Goal: Task Accomplishment & Management: Complete application form

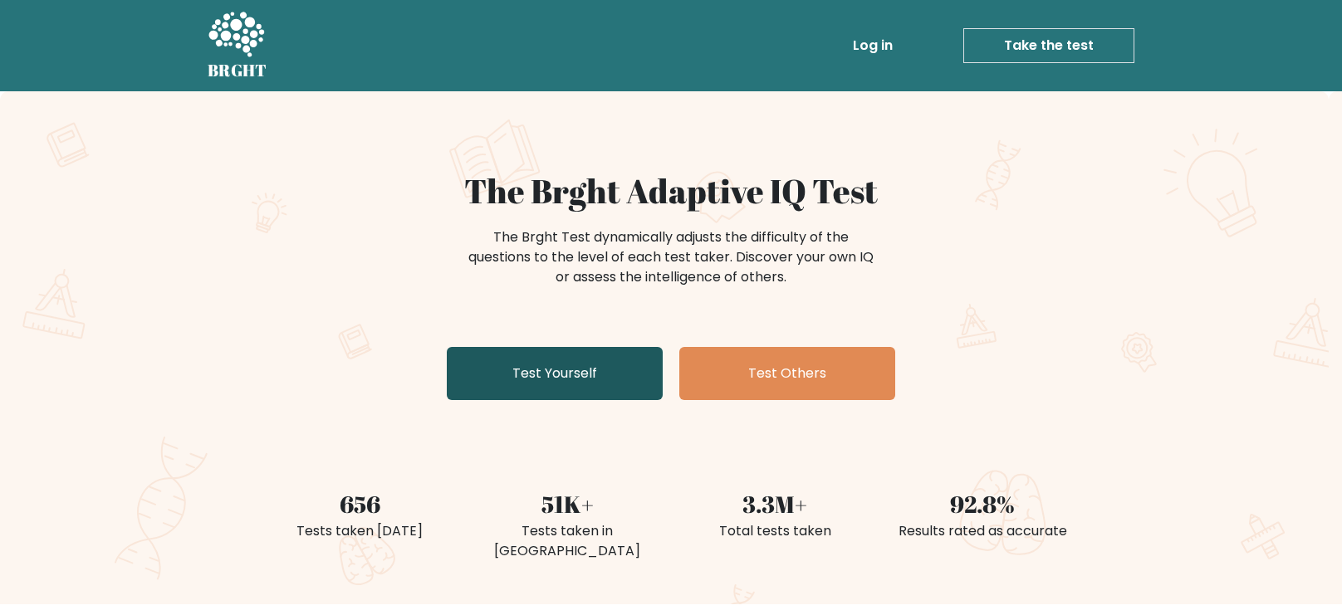
click at [643, 364] on link "Test Yourself" at bounding box center [555, 373] width 216 height 53
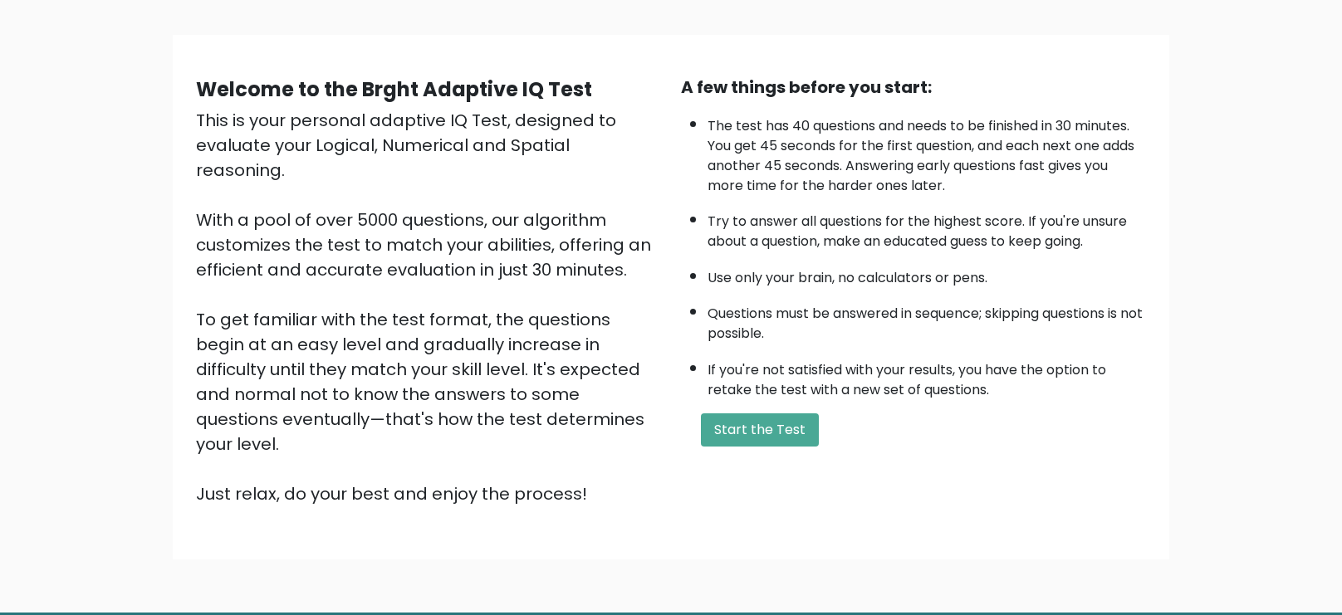
scroll to position [99, 0]
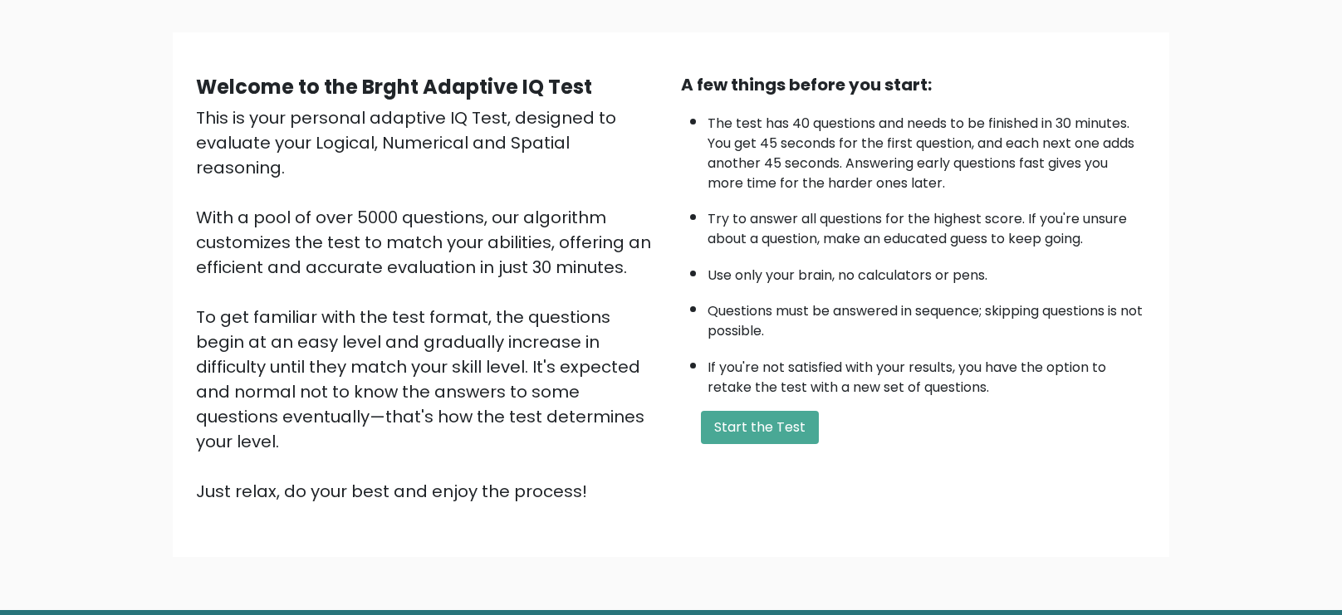
click at [785, 457] on div "Welcome to the Brght Adaptive IQ Test This is your personal adaptive IQ Test, d…" at bounding box center [671, 294] width 970 height 445
click at [774, 440] on button "Start the Test" at bounding box center [760, 427] width 118 height 33
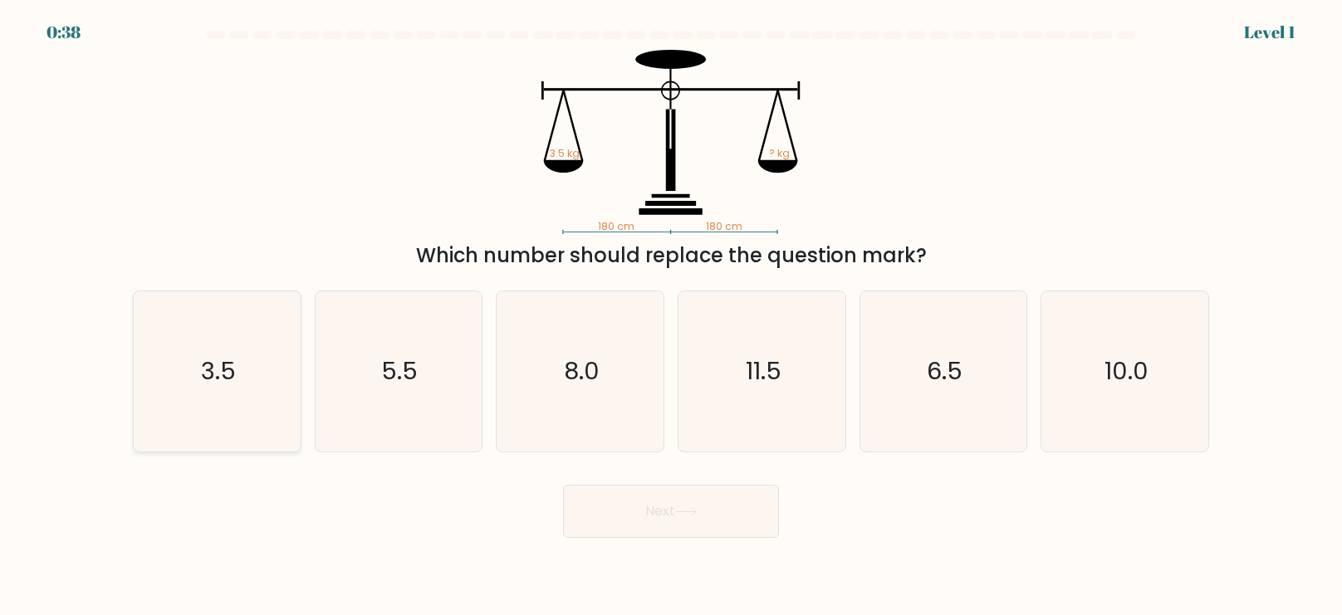
click at [216, 341] on icon "3.5" at bounding box center [217, 371] width 160 height 160
click at [671, 316] on input "a. 3.5" at bounding box center [671, 312] width 1 height 8
radio input "true"
click at [618, 507] on button "Next" at bounding box center [671, 511] width 216 height 53
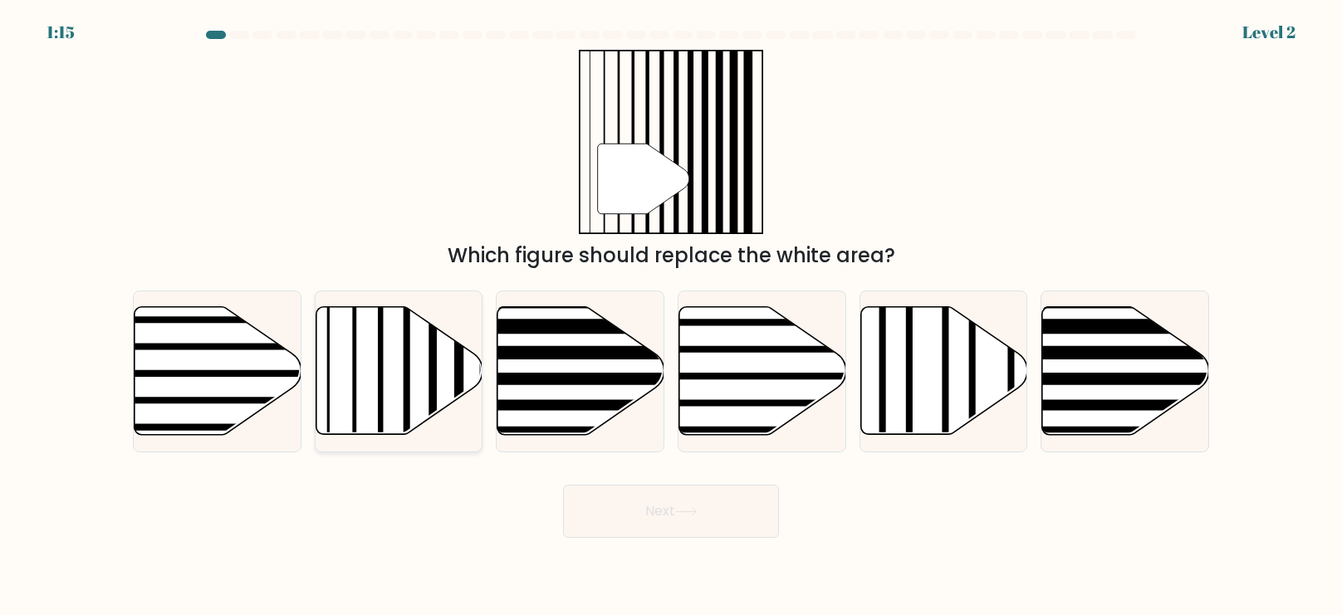
click at [407, 394] on line at bounding box center [407, 304] width 0 height 336
click at [671, 316] on input "b." at bounding box center [671, 312] width 1 height 8
radio input "true"
click at [697, 516] on button "Next" at bounding box center [671, 511] width 216 height 53
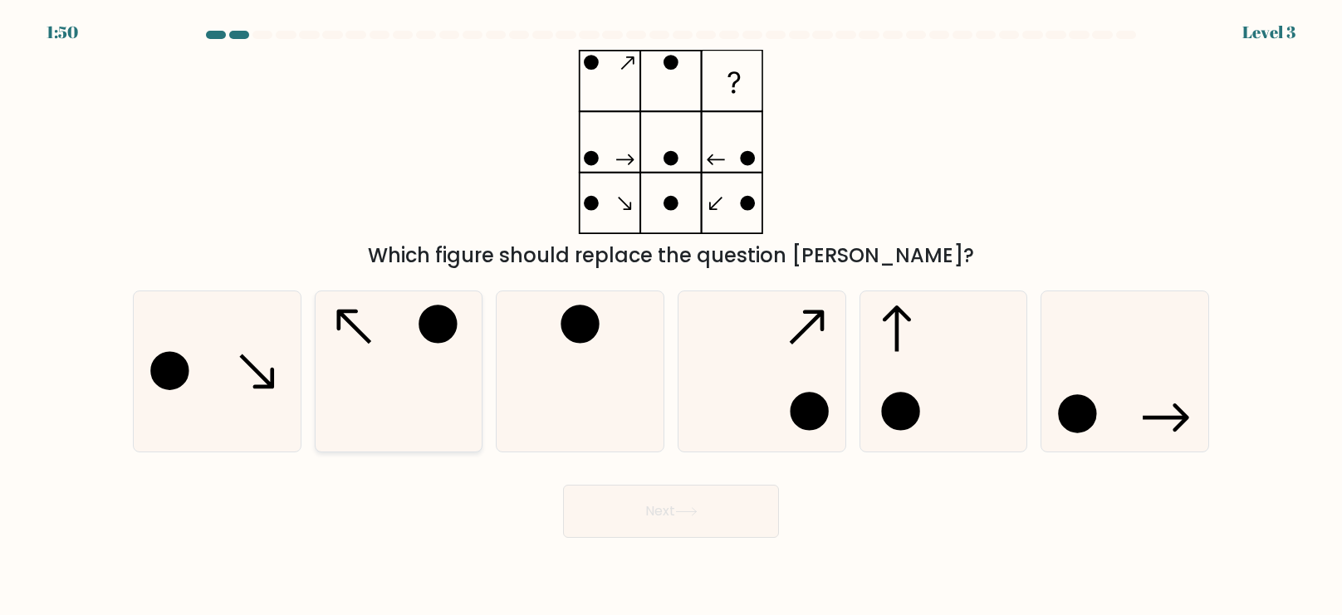
click at [420, 375] on icon at bounding box center [398, 371] width 160 height 160
click at [671, 316] on input "b." at bounding box center [671, 312] width 1 height 8
radio input "true"
click at [660, 512] on button "Next" at bounding box center [671, 511] width 216 height 53
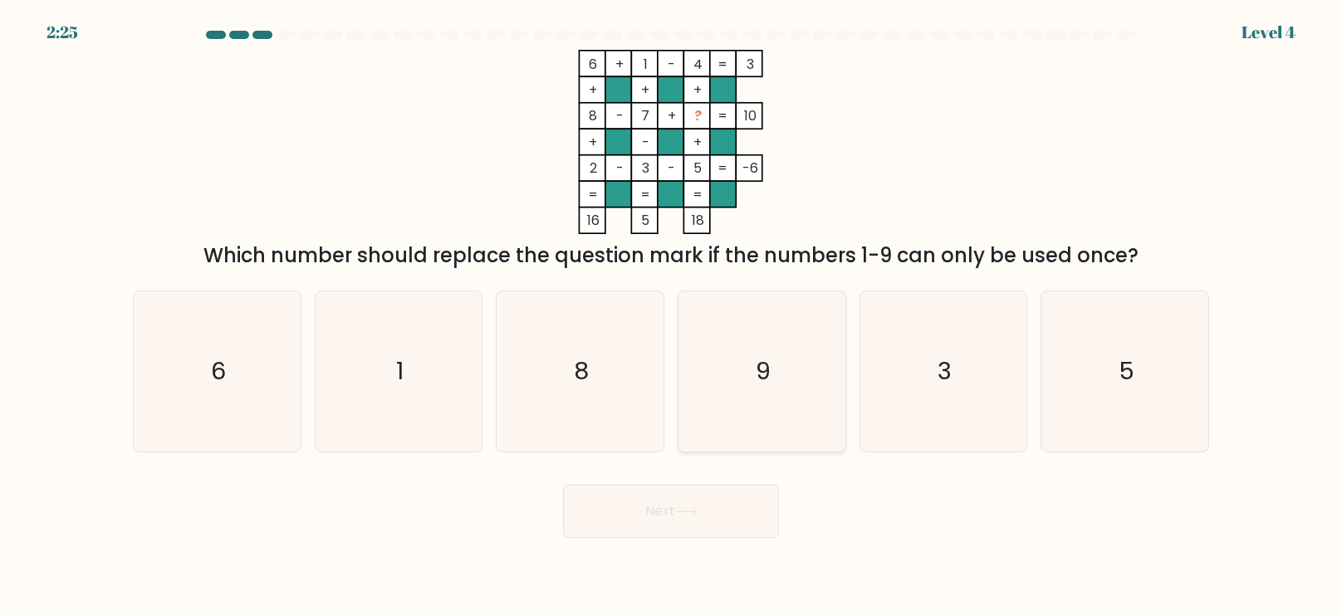
click at [810, 340] on icon "9" at bounding box center [762, 371] width 160 height 160
click at [672, 316] on input "d. 9" at bounding box center [671, 312] width 1 height 8
radio input "true"
click at [740, 505] on button "Next" at bounding box center [671, 511] width 216 height 53
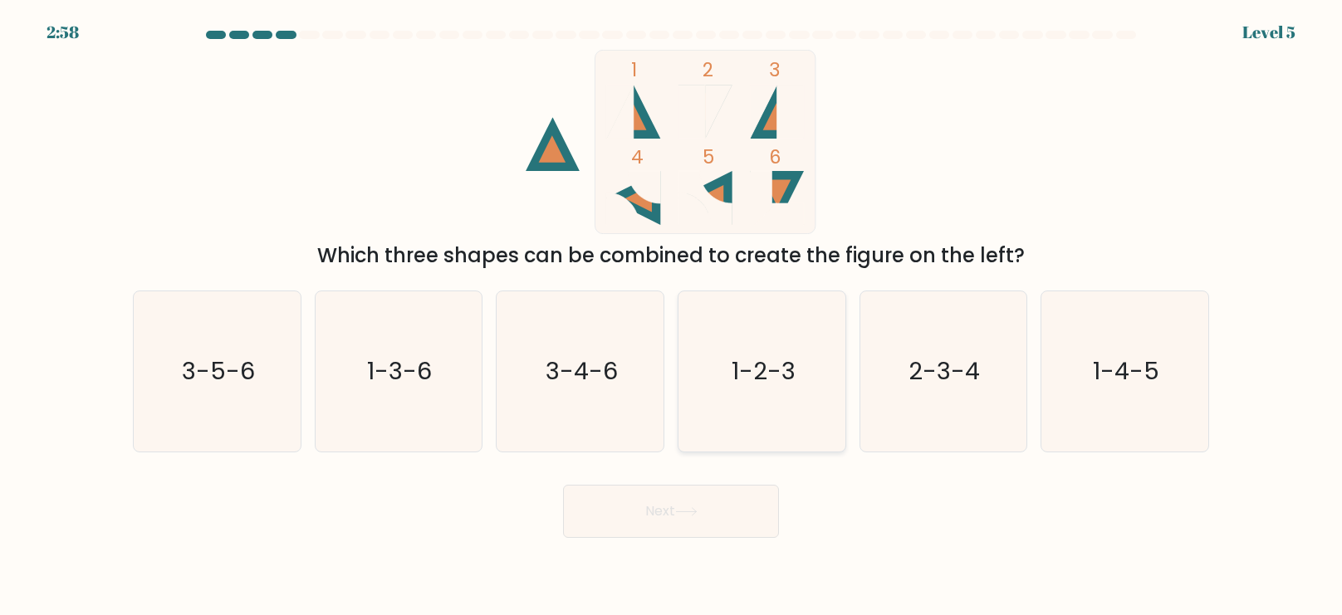
click at [763, 393] on icon "1-2-3" at bounding box center [762, 371] width 160 height 160
click at [672, 316] on input "d. 1-2-3" at bounding box center [671, 312] width 1 height 8
radio input "true"
click at [716, 528] on button "Next" at bounding box center [671, 511] width 216 height 53
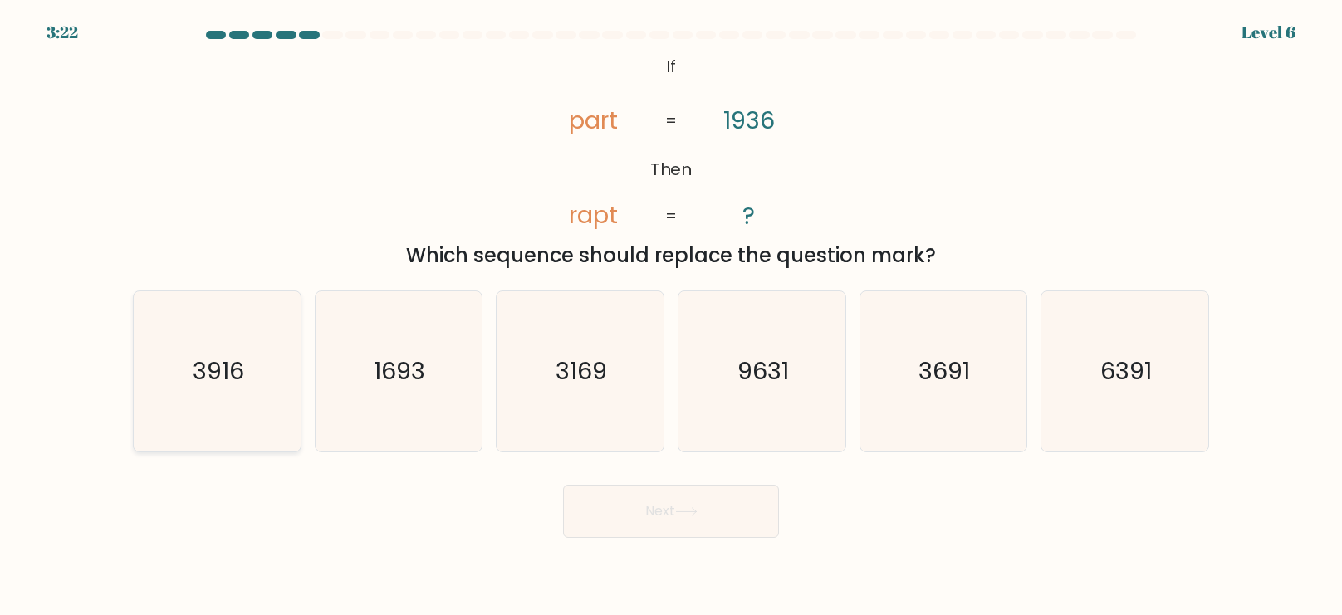
click at [257, 400] on icon "3916" at bounding box center [217, 371] width 160 height 160
click at [671, 316] on input "a. 3916" at bounding box center [671, 312] width 1 height 8
radio input "true"
click at [700, 529] on button "Next" at bounding box center [671, 511] width 216 height 53
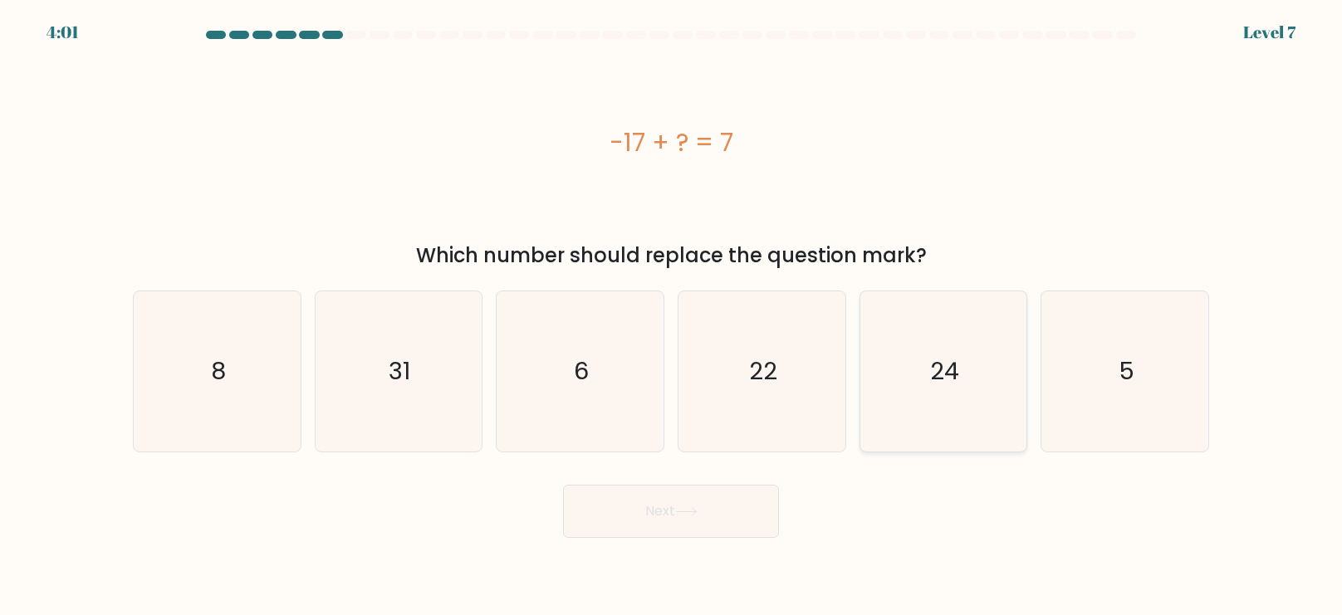
click at [992, 432] on icon "24" at bounding box center [943, 371] width 160 height 160
click at [672, 316] on input "e. 24" at bounding box center [671, 312] width 1 height 8
radio input "true"
click at [780, 496] on div "Next" at bounding box center [671, 505] width 1096 height 66
click at [762, 509] on button "Next" at bounding box center [671, 511] width 216 height 53
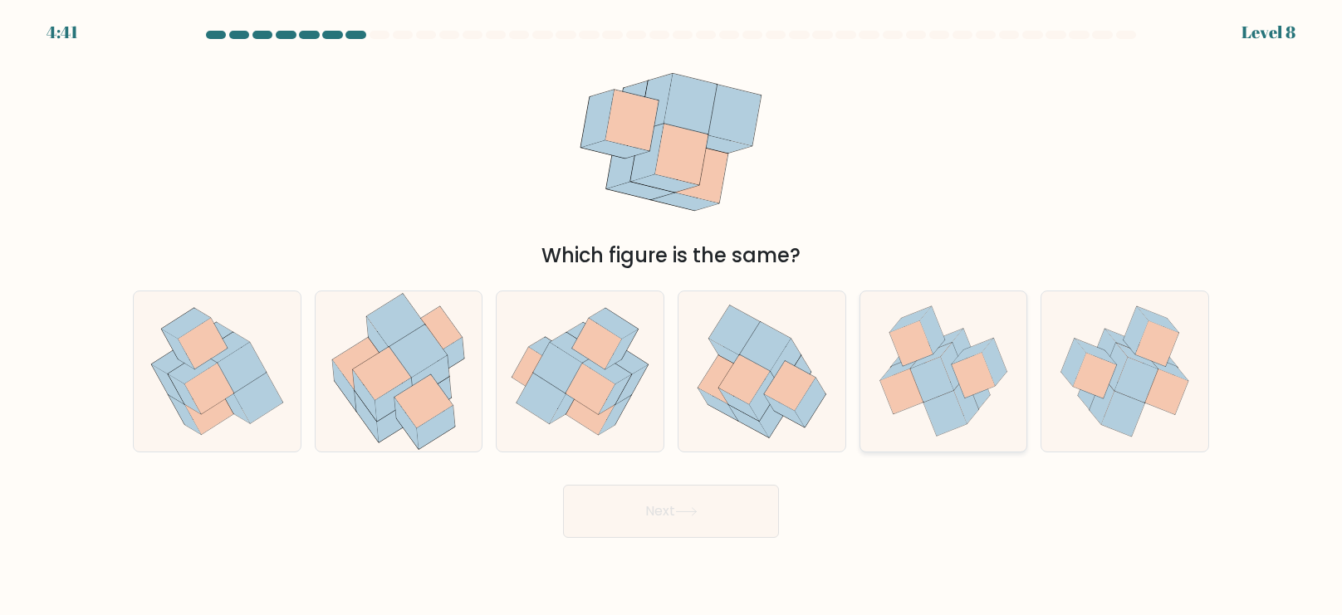
click at [907, 409] on icon at bounding box center [944, 371] width 162 height 160
click at [672, 316] on input "e." at bounding box center [671, 312] width 1 height 8
radio input "true"
click at [690, 493] on button "Next" at bounding box center [671, 511] width 216 height 53
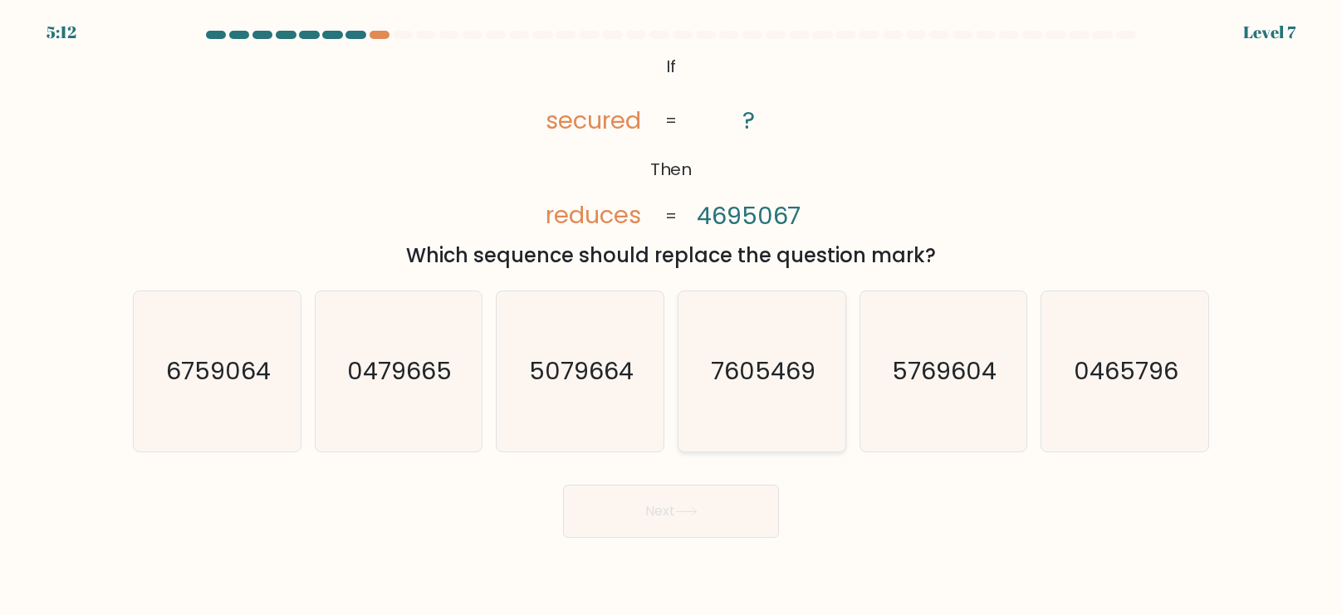
click at [753, 371] on text "7605469" at bounding box center [763, 371] width 105 height 33
click at [672, 316] on input "d. 7605469" at bounding box center [671, 312] width 1 height 8
radio input "true"
click at [759, 493] on button "Next" at bounding box center [671, 511] width 216 height 53
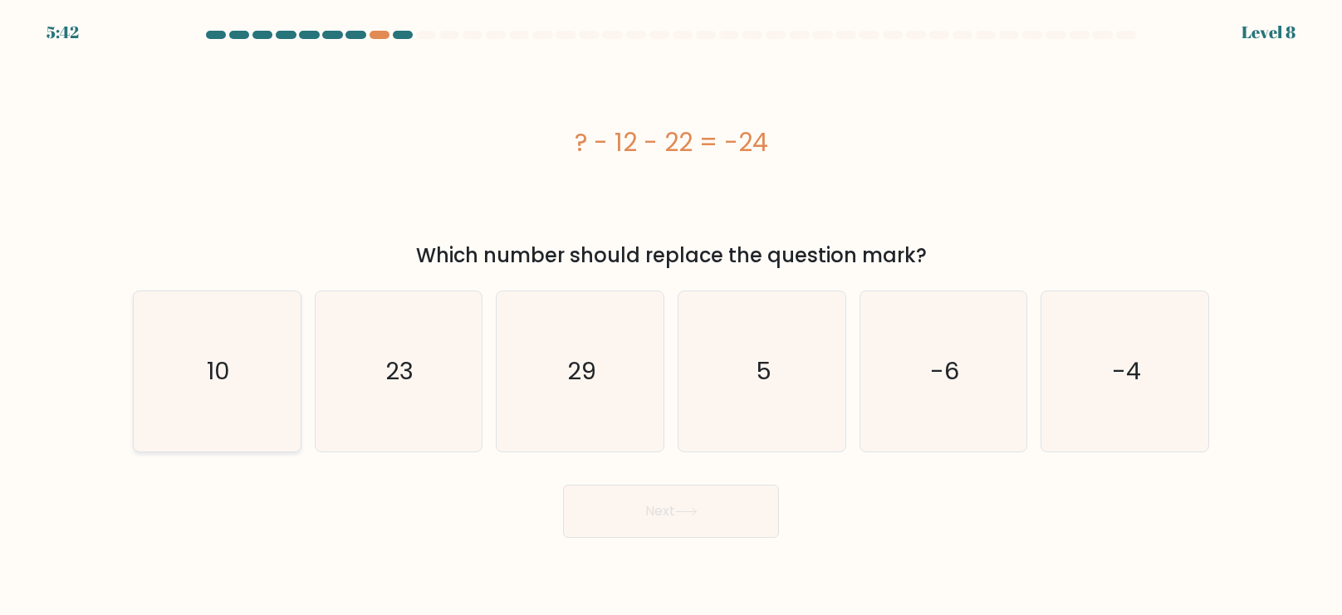
click at [287, 395] on icon "10" at bounding box center [217, 371] width 160 height 160
click at [671, 316] on input "a. 10" at bounding box center [671, 312] width 1 height 8
radio input "true"
click at [750, 531] on button "Next" at bounding box center [671, 511] width 216 height 53
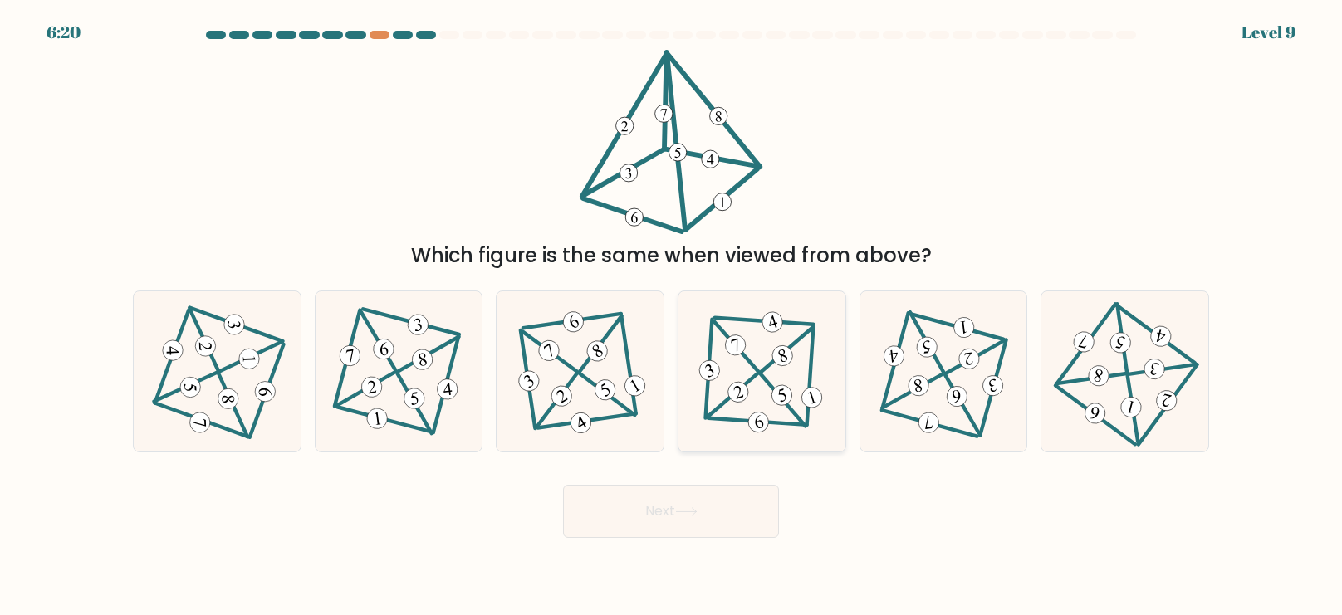
click at [702, 401] on icon at bounding box center [761, 372] width 131 height 128
click at [672, 316] on input "d." at bounding box center [671, 312] width 1 height 8
radio input "true"
click at [696, 511] on icon at bounding box center [686, 511] width 20 height 7
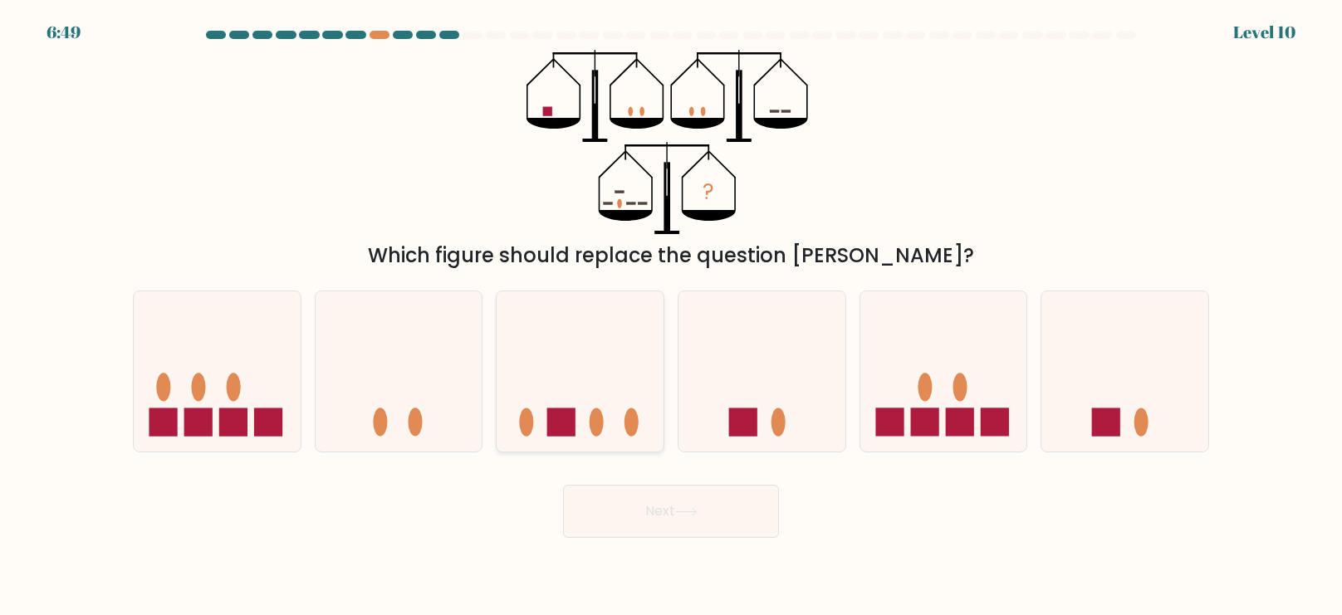
click at [508, 418] on icon at bounding box center [579, 372] width 167 height 138
click at [671, 316] on input "c." at bounding box center [671, 312] width 1 height 8
radio input "true"
click at [668, 524] on button "Next" at bounding box center [671, 511] width 216 height 53
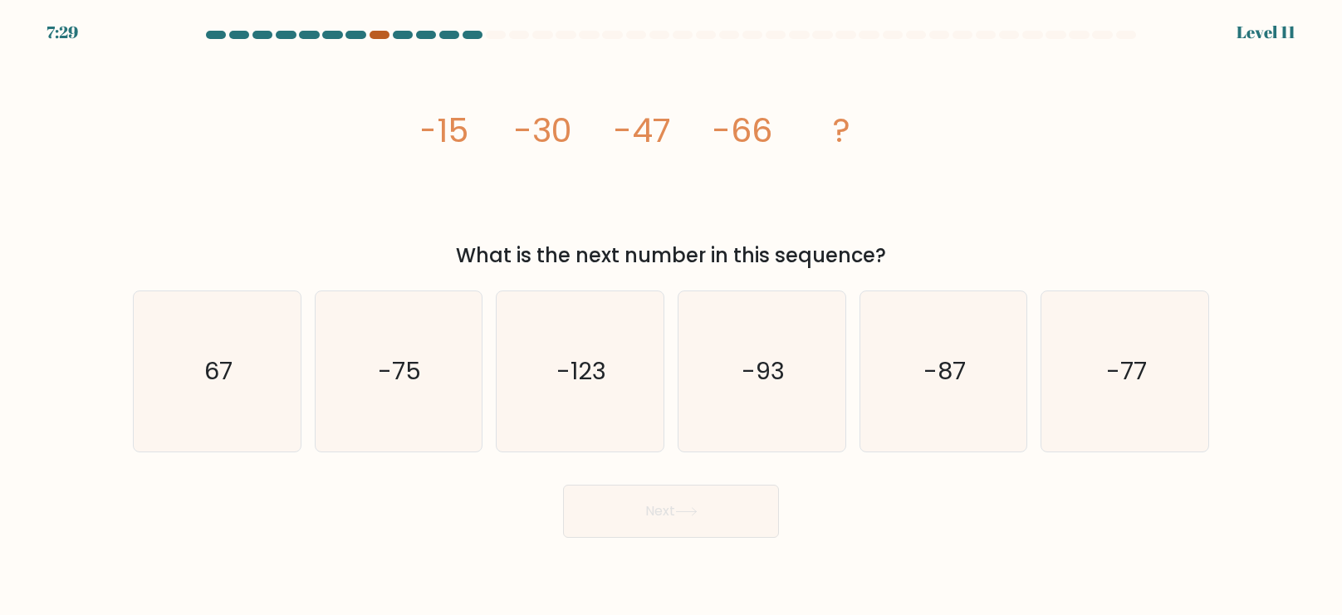
click at [376, 37] on div at bounding box center [379, 35] width 20 height 8
click at [528, 338] on icon "-123" at bounding box center [580, 371] width 160 height 160
click at [671, 316] on input "c. -123" at bounding box center [671, 312] width 1 height 8
radio input "true"
click at [641, 494] on button "Next" at bounding box center [671, 511] width 216 height 53
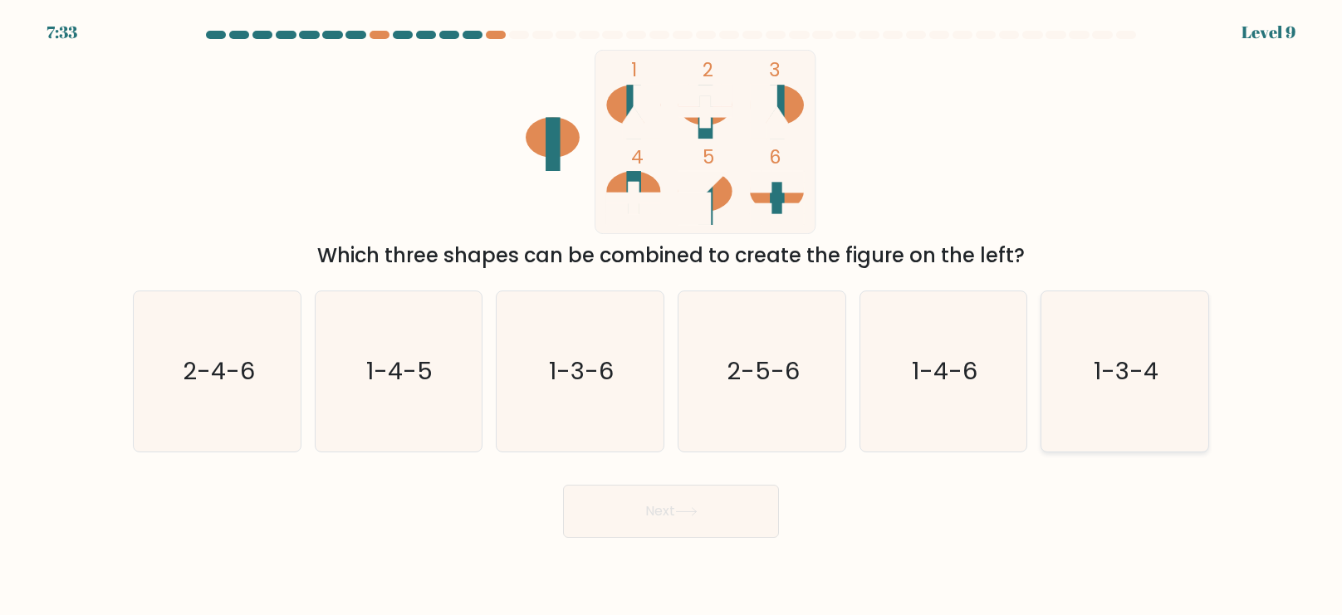
click at [1080, 398] on icon "1-3-4" at bounding box center [1124, 371] width 160 height 160
click at [672, 316] on input "f. 1-3-4" at bounding box center [671, 312] width 1 height 8
radio input "true"
click at [741, 489] on button "Next" at bounding box center [671, 511] width 216 height 53
click at [720, 510] on button "Next" at bounding box center [671, 511] width 216 height 53
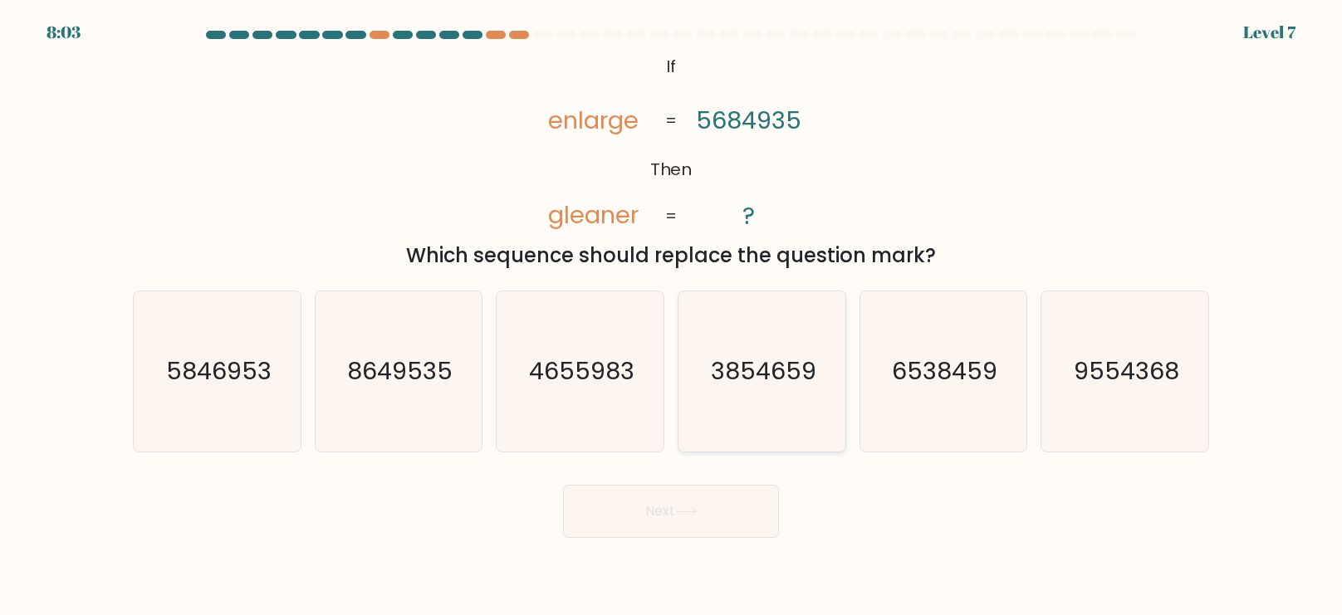
click at [724, 340] on icon "3854659" at bounding box center [762, 371] width 160 height 160
click at [672, 316] on input "d. 3854659" at bounding box center [671, 312] width 1 height 8
radio input "true"
click at [675, 528] on button "Next" at bounding box center [671, 511] width 216 height 53
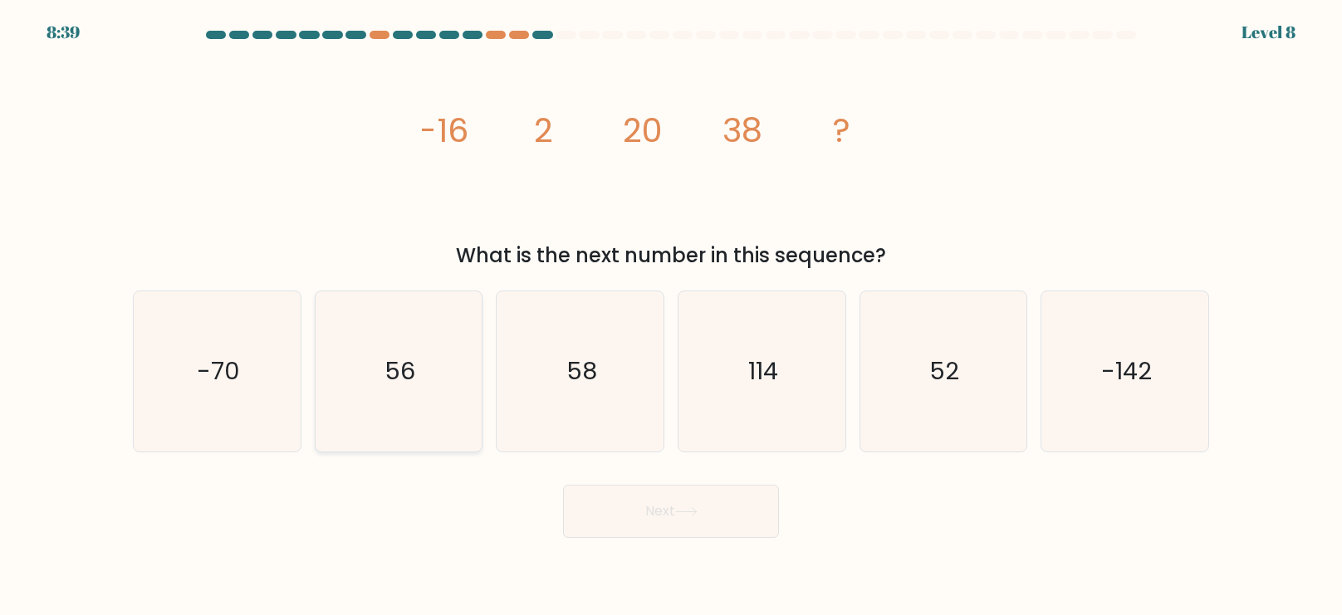
click at [391, 373] on text "56" at bounding box center [399, 371] width 31 height 33
click at [671, 316] on input "b. 56" at bounding box center [671, 312] width 1 height 8
radio input "true"
click at [626, 498] on button "Next" at bounding box center [671, 511] width 216 height 53
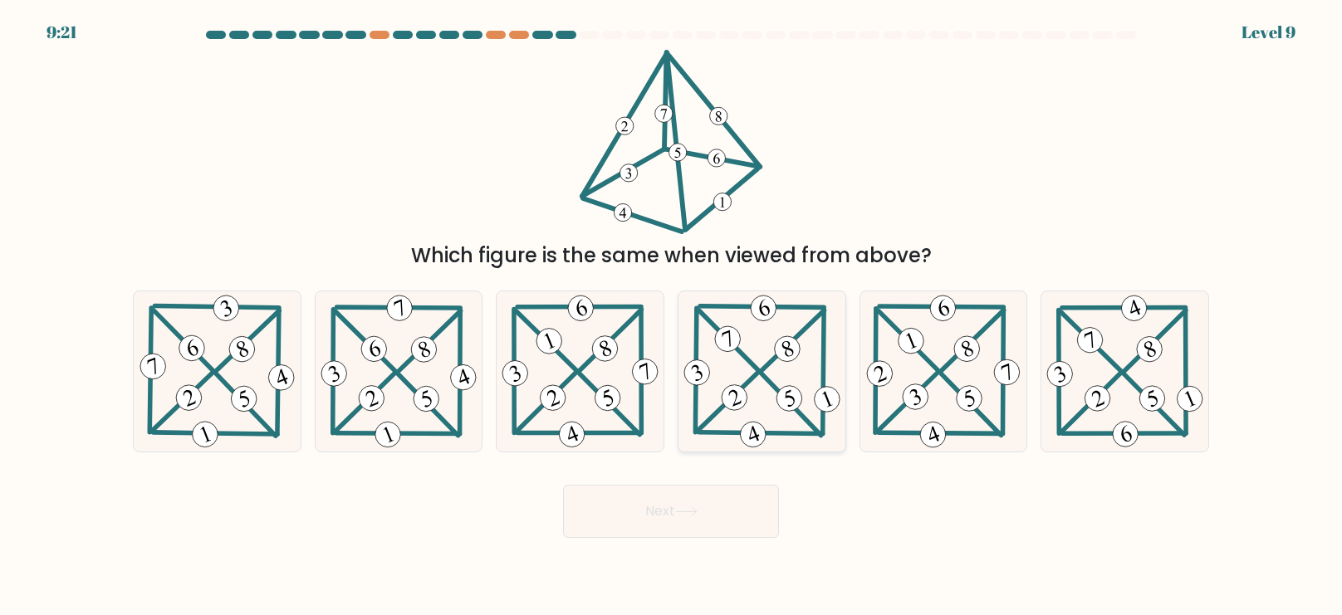
click at [783, 404] on 341 at bounding box center [789, 399] width 33 height 33
click at [672, 316] on input "d." at bounding box center [671, 312] width 1 height 8
radio input "true"
click at [335, 315] on icon at bounding box center [398, 371] width 163 height 160
click at [671, 315] on input "b." at bounding box center [671, 312] width 1 height 8
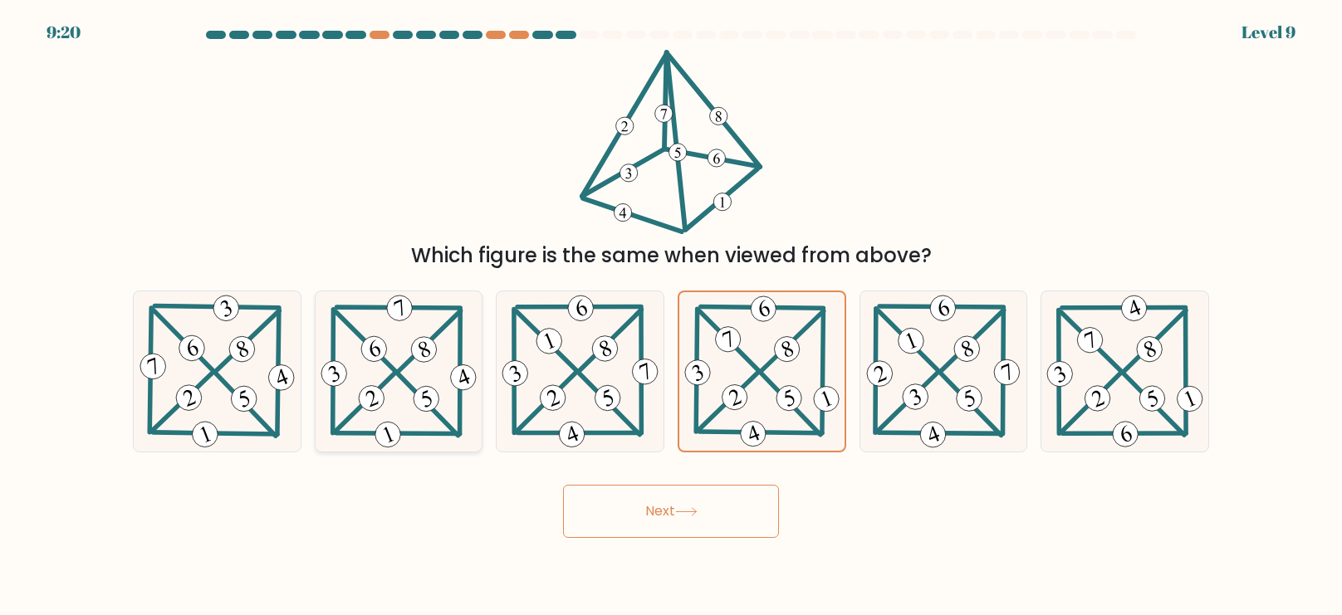
radio input "true"
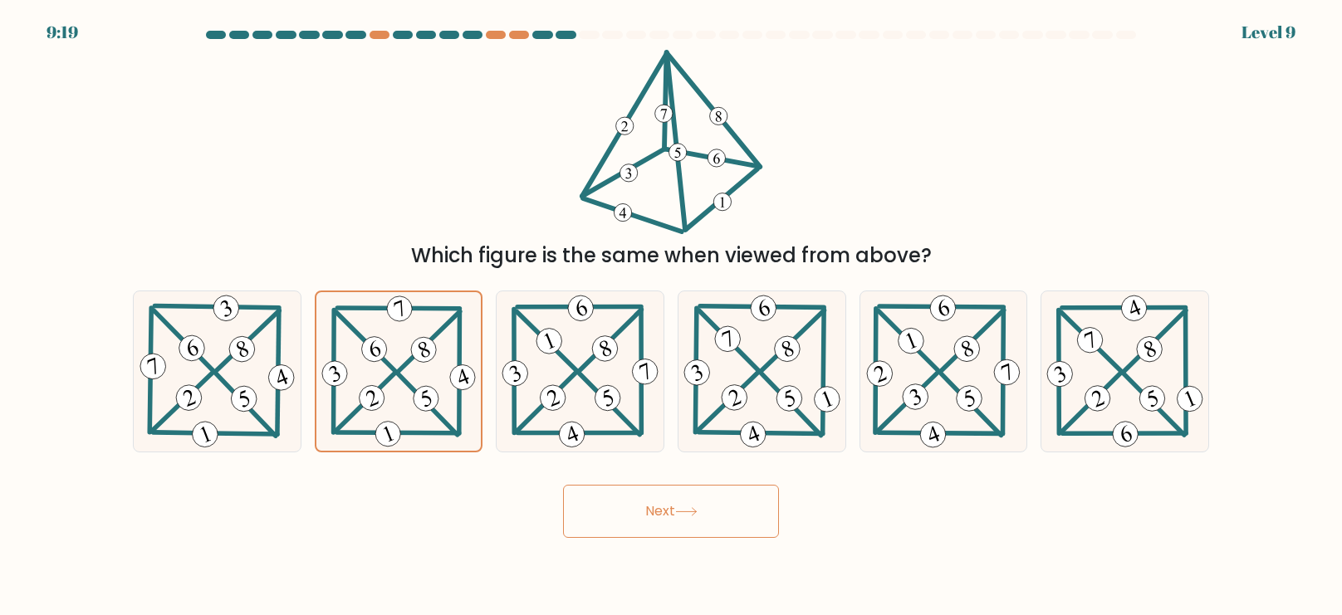
click at [619, 509] on button "Next" at bounding box center [671, 511] width 216 height 53
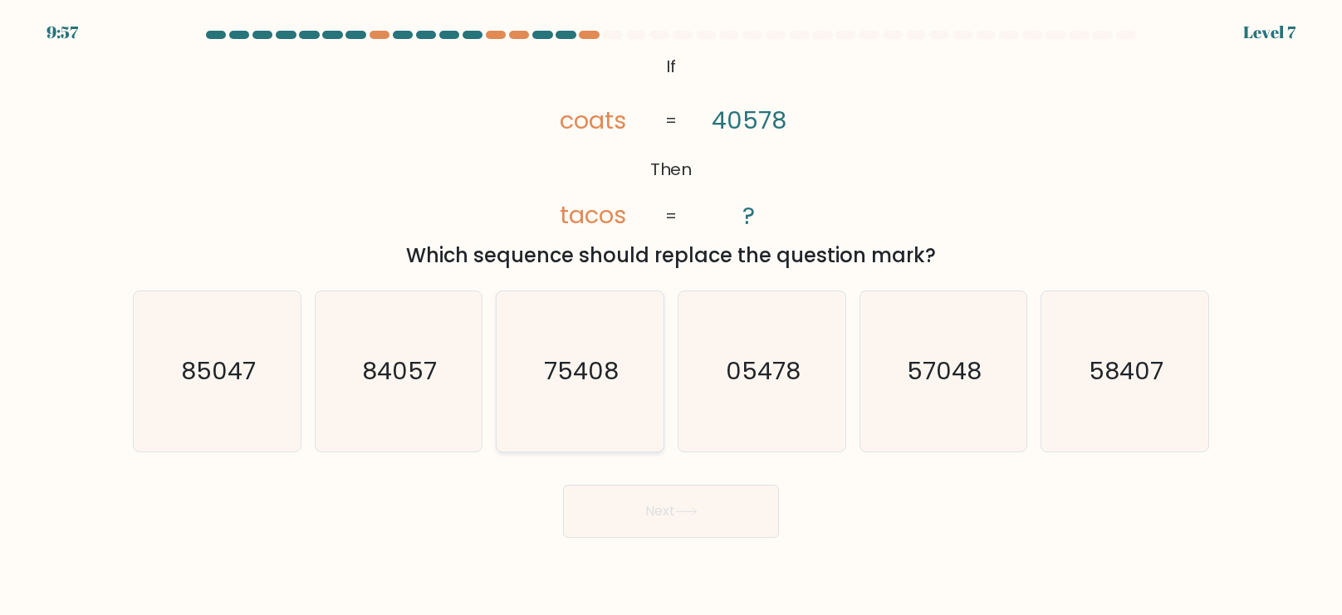
click at [587, 383] on text "75408" at bounding box center [582, 371] width 75 height 33
click at [671, 316] on input "c. 75408" at bounding box center [671, 312] width 1 height 8
radio input "true"
click at [682, 504] on button "Next" at bounding box center [671, 511] width 216 height 53
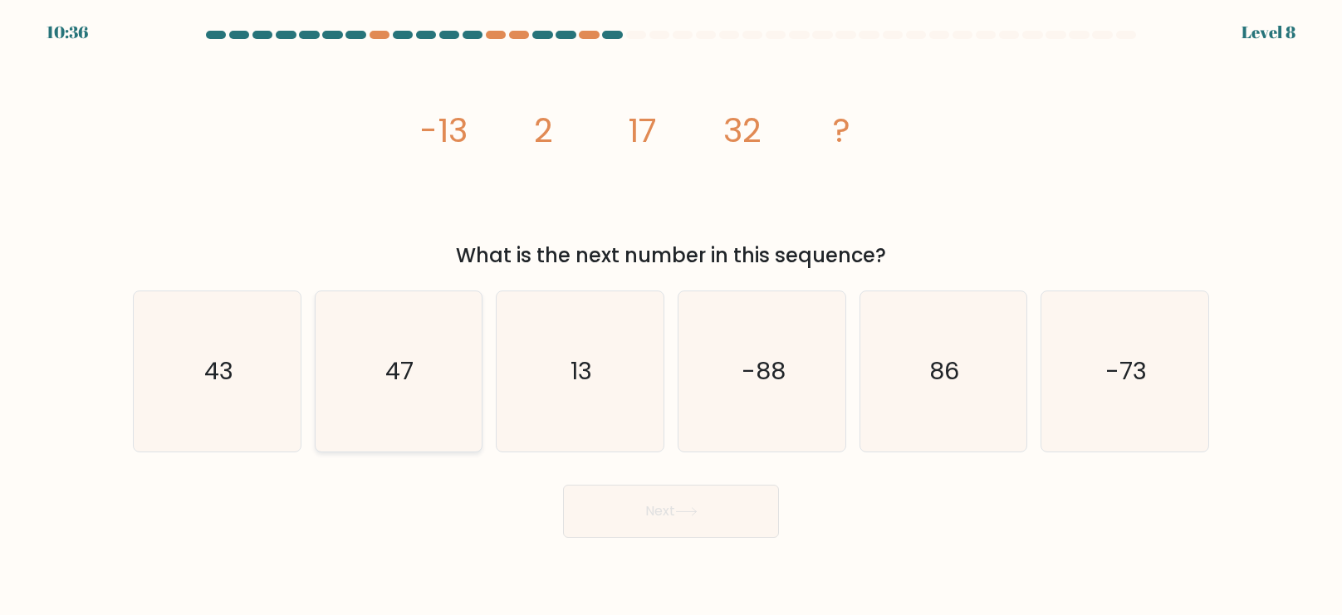
click at [454, 364] on icon "47" at bounding box center [398, 371] width 160 height 160
click at [671, 316] on input "b. 47" at bounding box center [671, 312] width 1 height 8
radio input "true"
click at [683, 520] on button "Next" at bounding box center [671, 511] width 216 height 53
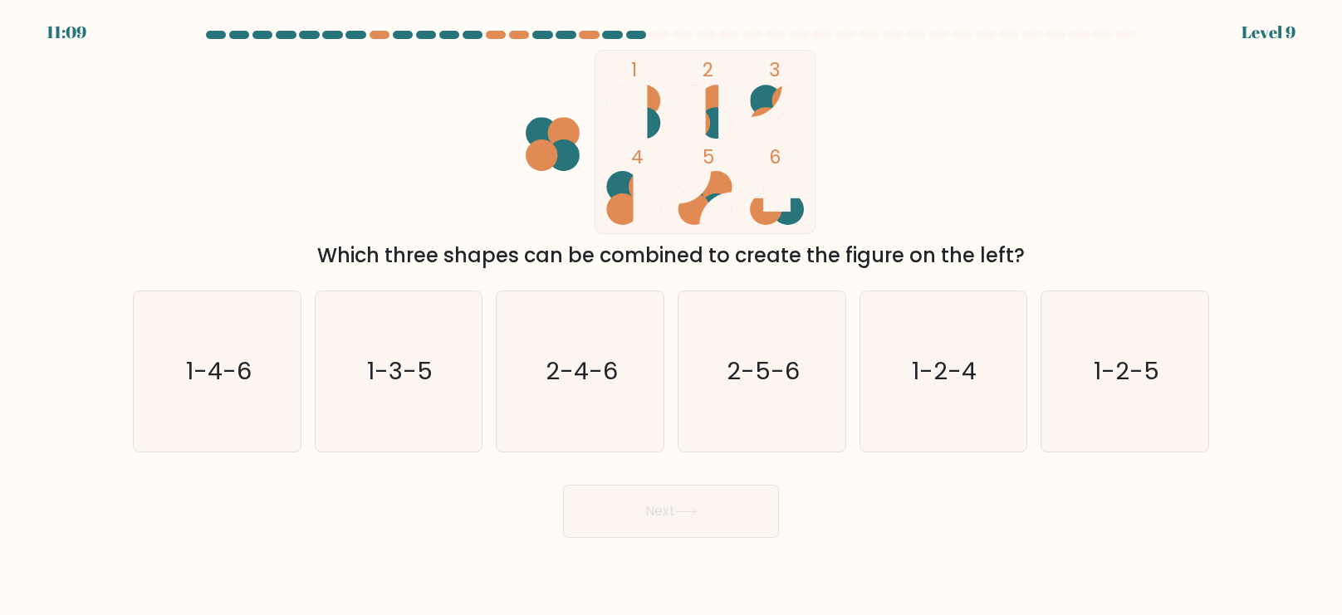
drag, startPoint x: 570, startPoint y: 271, endPoint x: 560, endPoint y: 220, distance: 51.8
click at [560, 220] on form at bounding box center [671, 284] width 1342 height 507
click at [943, 395] on icon "1-2-4" at bounding box center [943, 371] width 160 height 160
click at [672, 316] on input "e. 1-2-4" at bounding box center [671, 312] width 1 height 8
radio input "true"
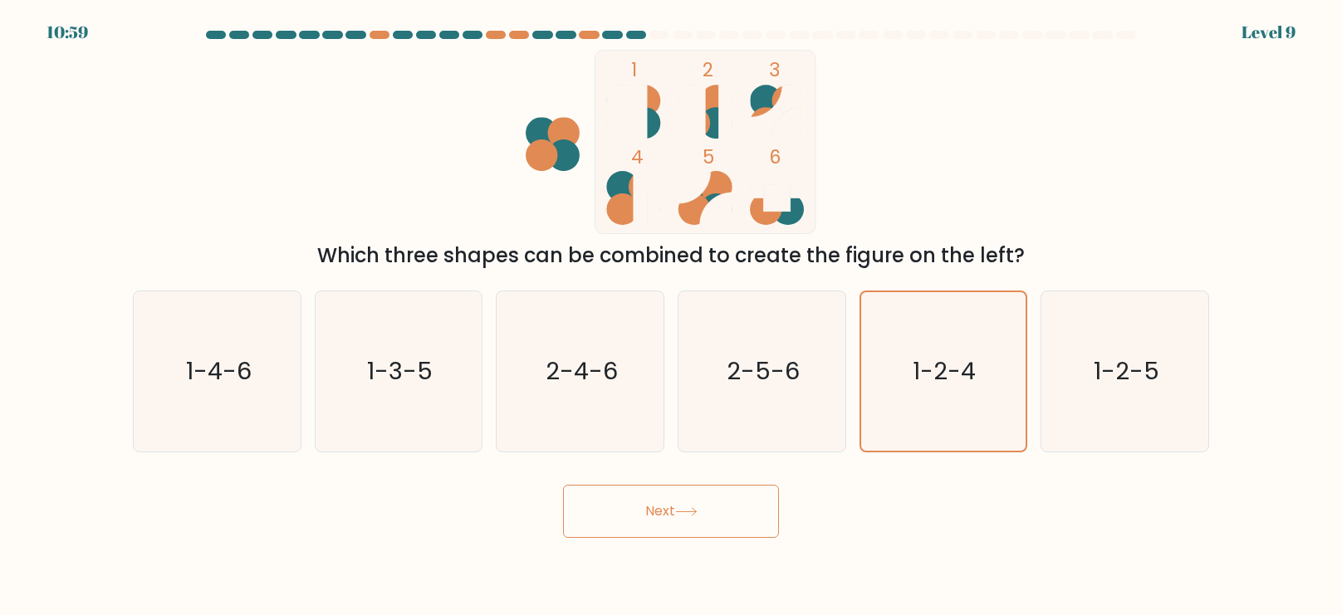
click at [753, 499] on button "Next" at bounding box center [671, 511] width 216 height 53
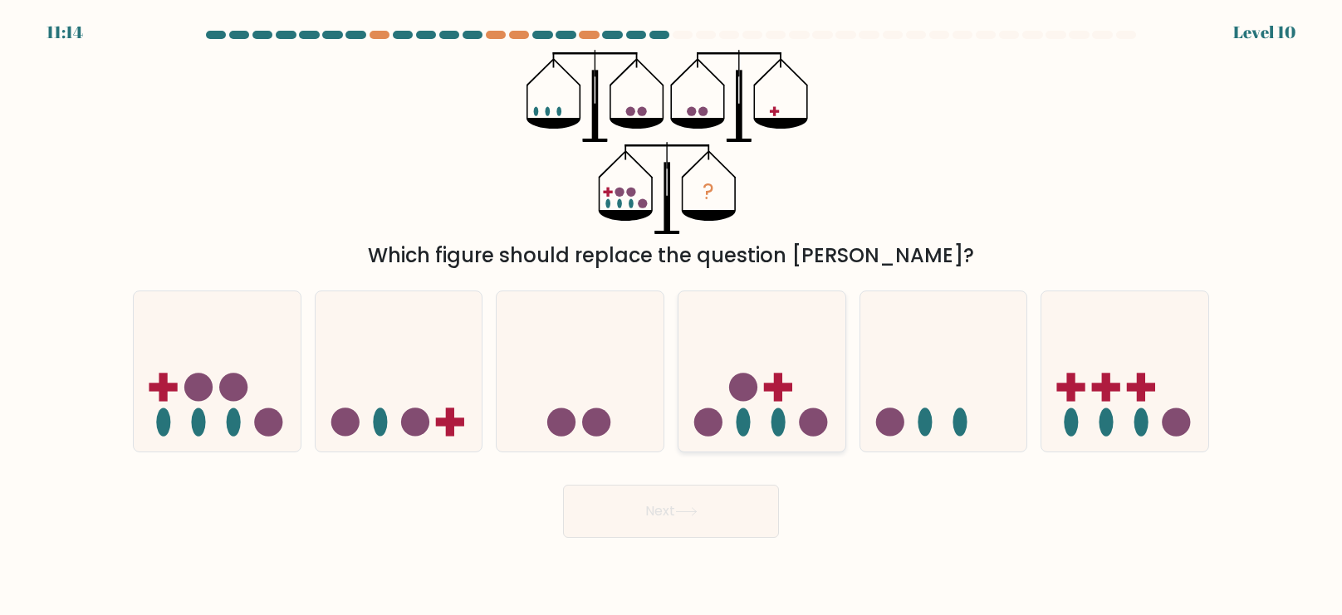
click at [722, 432] on icon at bounding box center [761, 372] width 167 height 138
click at [672, 316] on input "d." at bounding box center [671, 312] width 1 height 8
radio input "true"
click at [715, 499] on button "Next" at bounding box center [671, 511] width 216 height 53
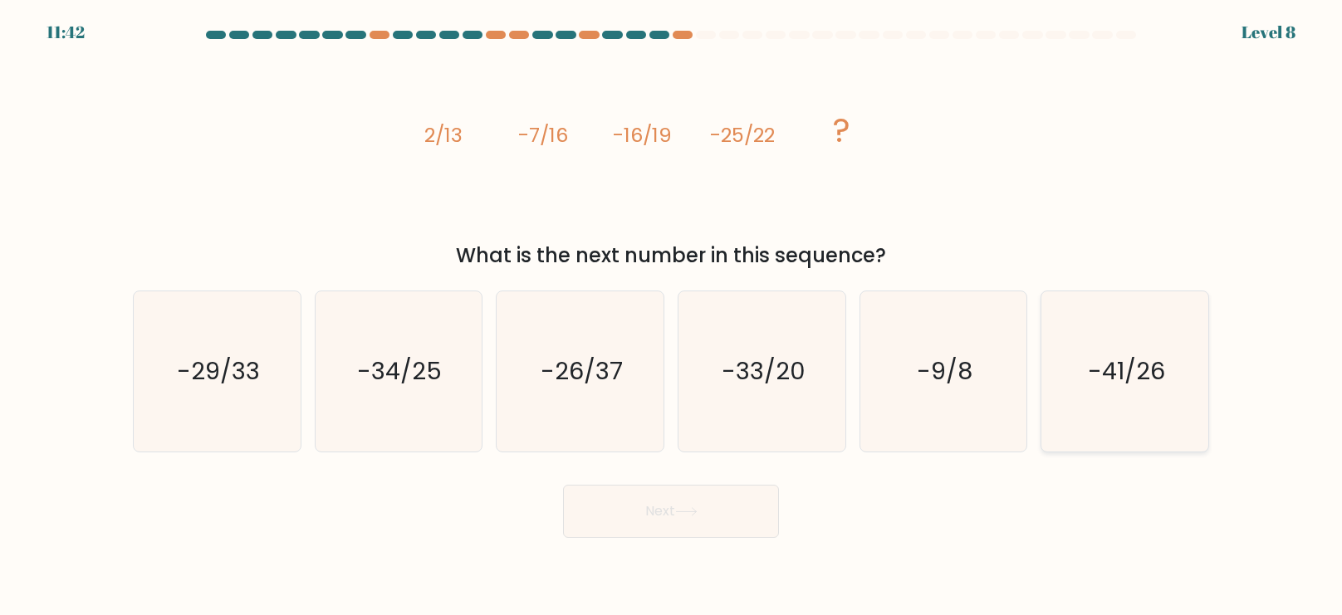
click at [1094, 352] on icon "-41/26" at bounding box center [1124, 371] width 160 height 160
click at [672, 316] on input "f. -41/26" at bounding box center [671, 312] width 1 height 8
radio input "true"
click at [721, 489] on button "Next" at bounding box center [671, 511] width 216 height 53
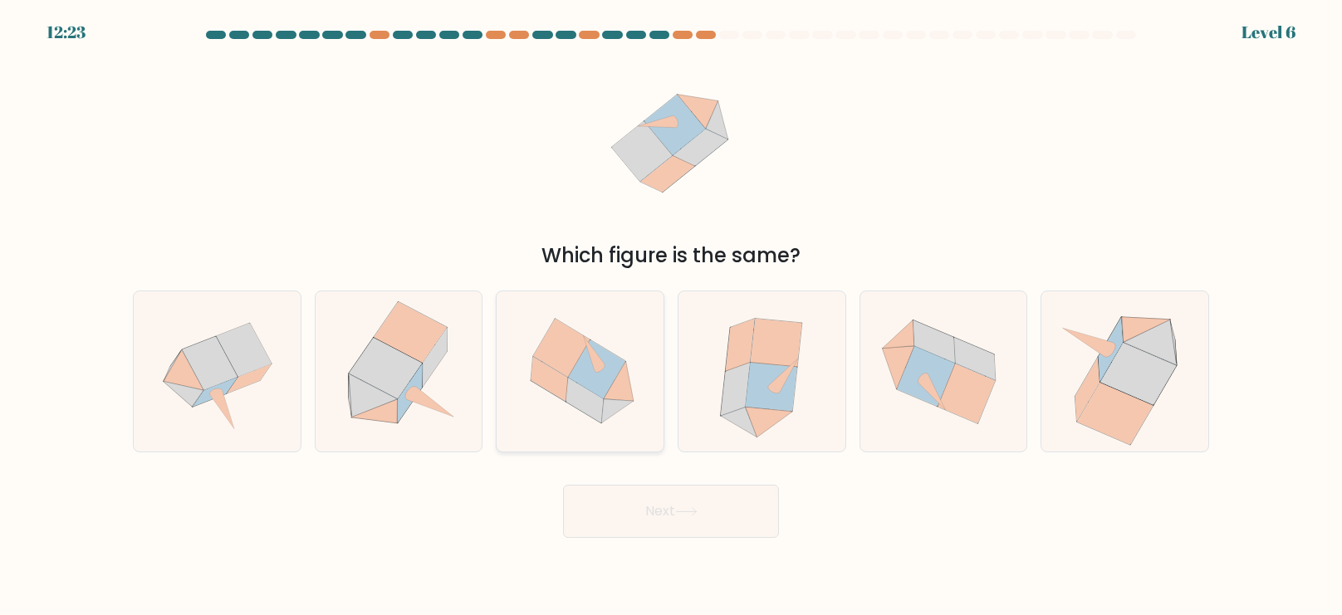
click at [584, 316] on icon at bounding box center [579, 371] width 167 height 155
click at [671, 316] on input "c." at bounding box center [671, 312] width 1 height 8
radio input "true"
click at [658, 491] on button "Next" at bounding box center [671, 511] width 216 height 53
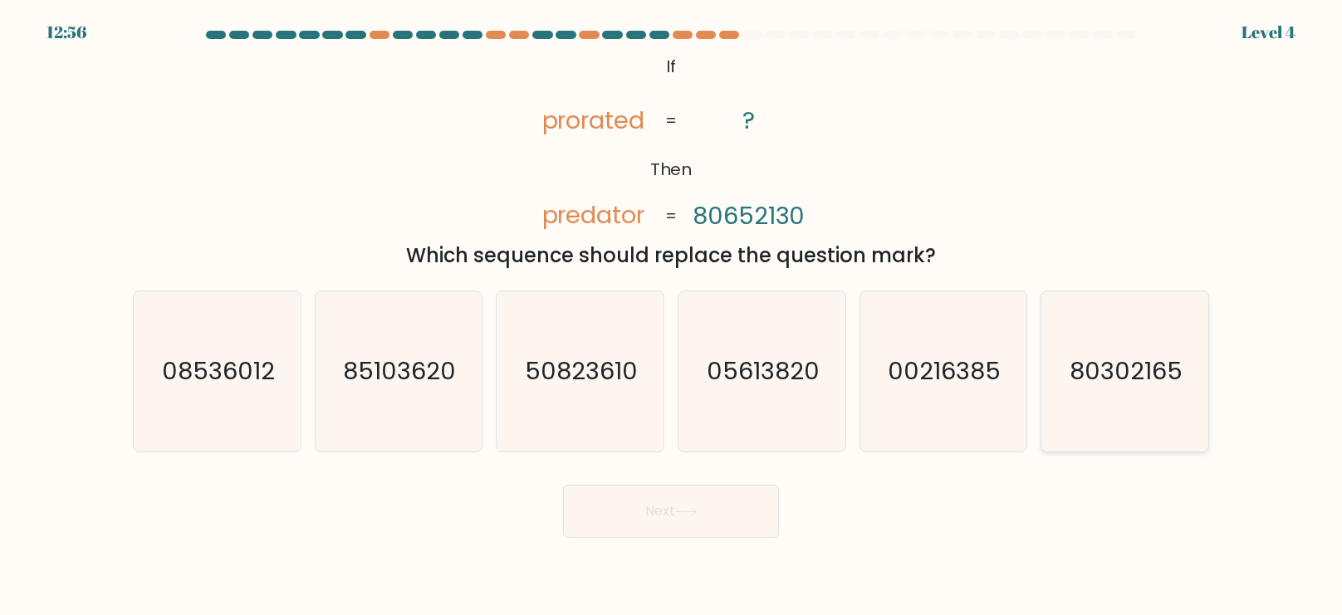
click at [1078, 340] on icon "80302165" at bounding box center [1124, 371] width 160 height 160
click at [672, 316] on input "f. 80302165" at bounding box center [671, 312] width 1 height 8
radio input "true"
click at [693, 496] on button "Next" at bounding box center [671, 511] width 216 height 53
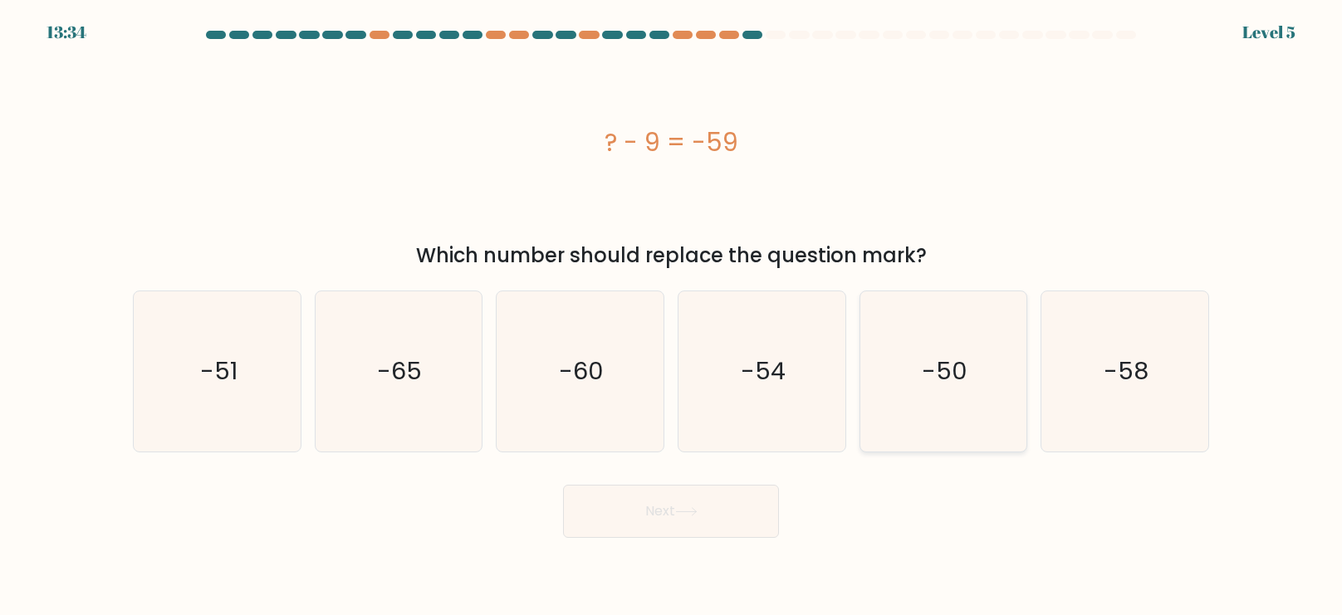
click at [929, 401] on icon "-50" at bounding box center [943, 371] width 160 height 160
click at [672, 316] on input "e. -50" at bounding box center [671, 312] width 1 height 8
radio input "true"
click at [659, 511] on button "Next" at bounding box center [671, 511] width 216 height 53
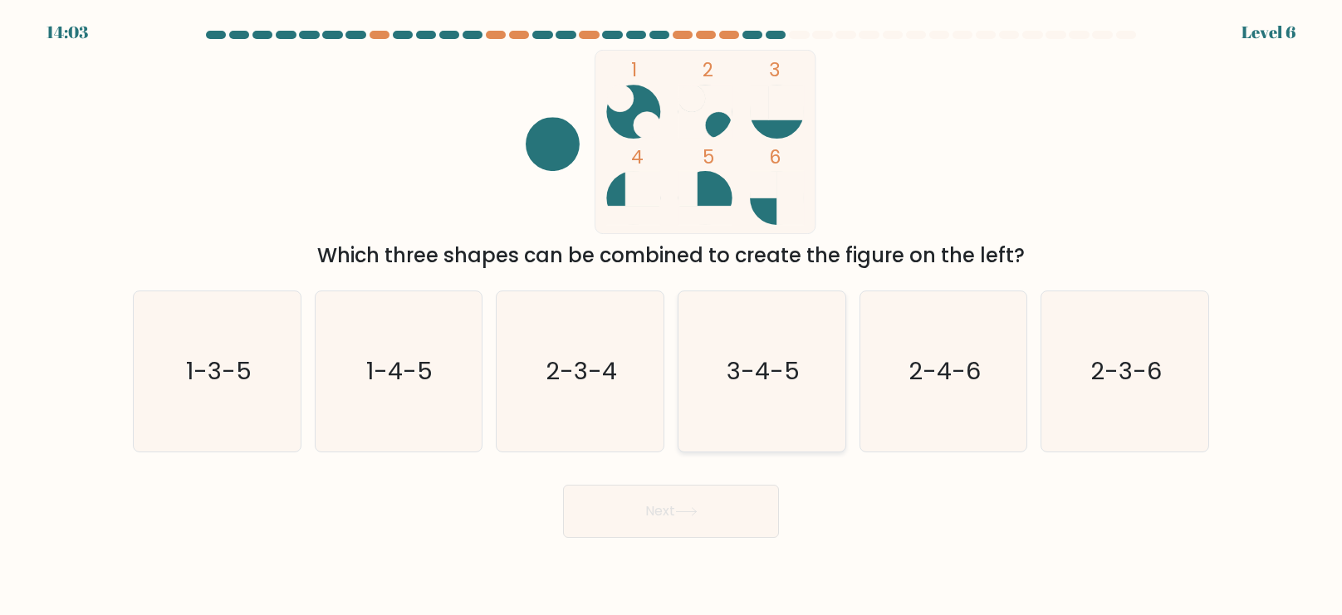
click at [724, 367] on icon "3-4-5" at bounding box center [762, 371] width 160 height 160
click at [672, 316] on input "d. 3-4-5" at bounding box center [671, 312] width 1 height 8
radio input "true"
click at [656, 526] on button "Next" at bounding box center [671, 511] width 216 height 53
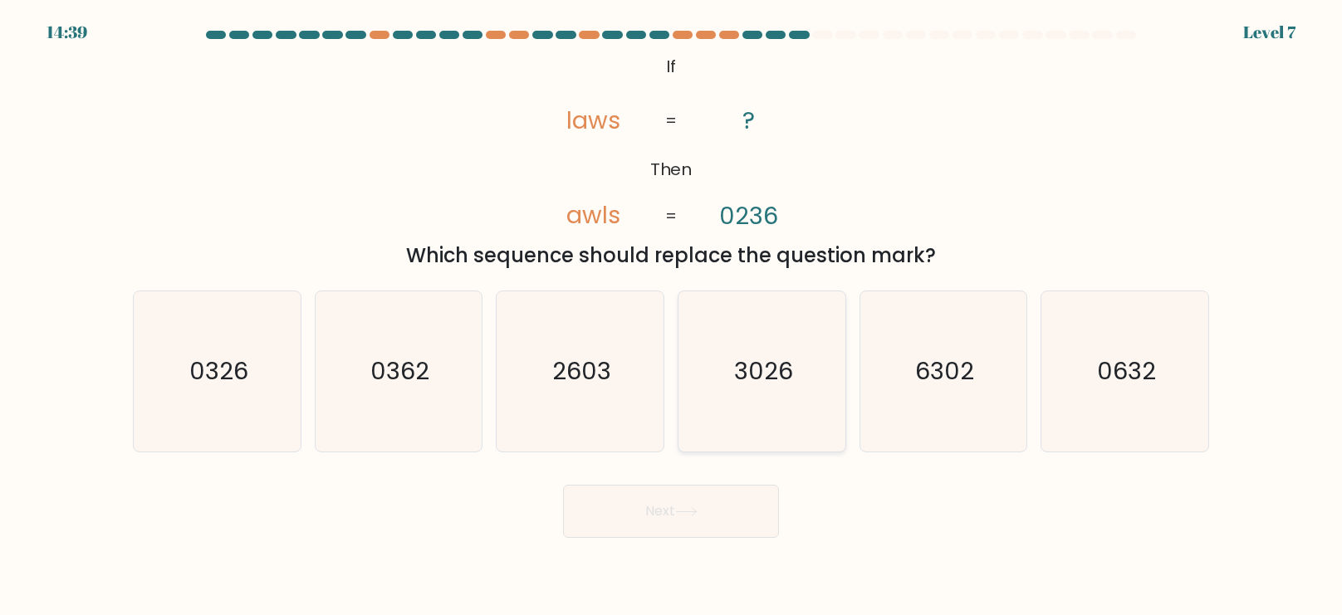
click at [733, 360] on icon "3026" at bounding box center [762, 371] width 160 height 160
click at [672, 316] on input "d. 3026" at bounding box center [671, 312] width 1 height 8
radio input "true"
click at [771, 501] on button "Next" at bounding box center [671, 511] width 216 height 53
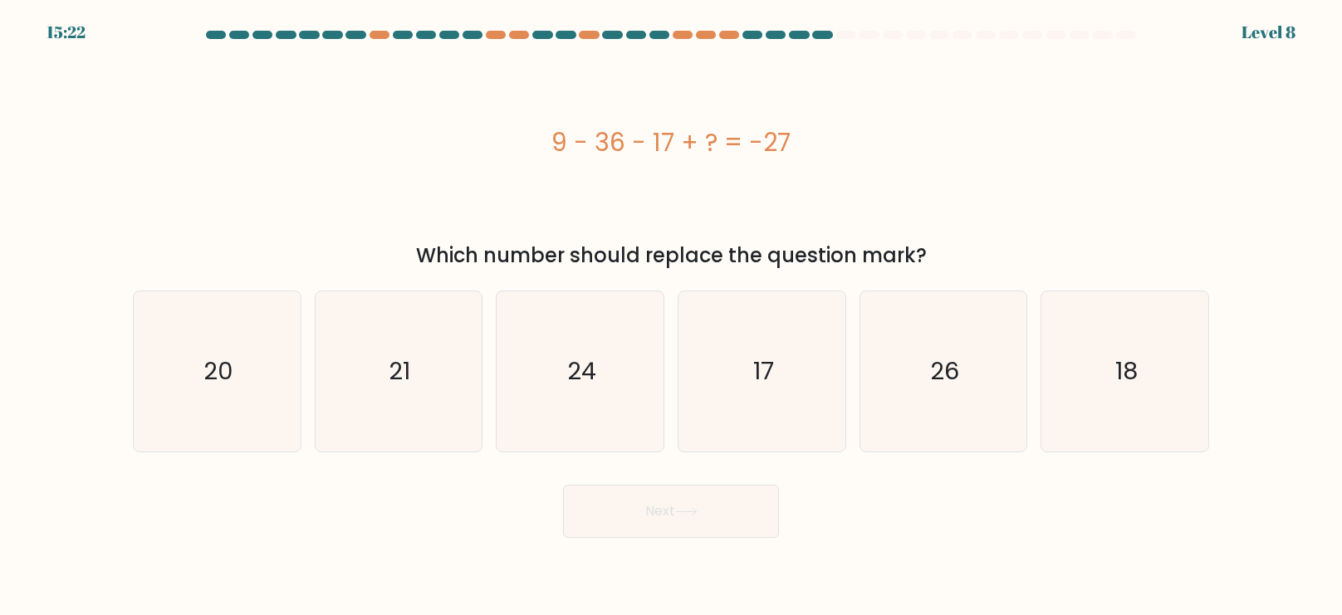
click at [788, 510] on div "Next" at bounding box center [671, 505] width 1096 height 66
click at [804, 344] on icon "17" at bounding box center [762, 371] width 160 height 160
click at [672, 316] on input "d. 17" at bounding box center [671, 312] width 1 height 8
radio input "true"
click at [718, 499] on button "Next" at bounding box center [671, 511] width 216 height 53
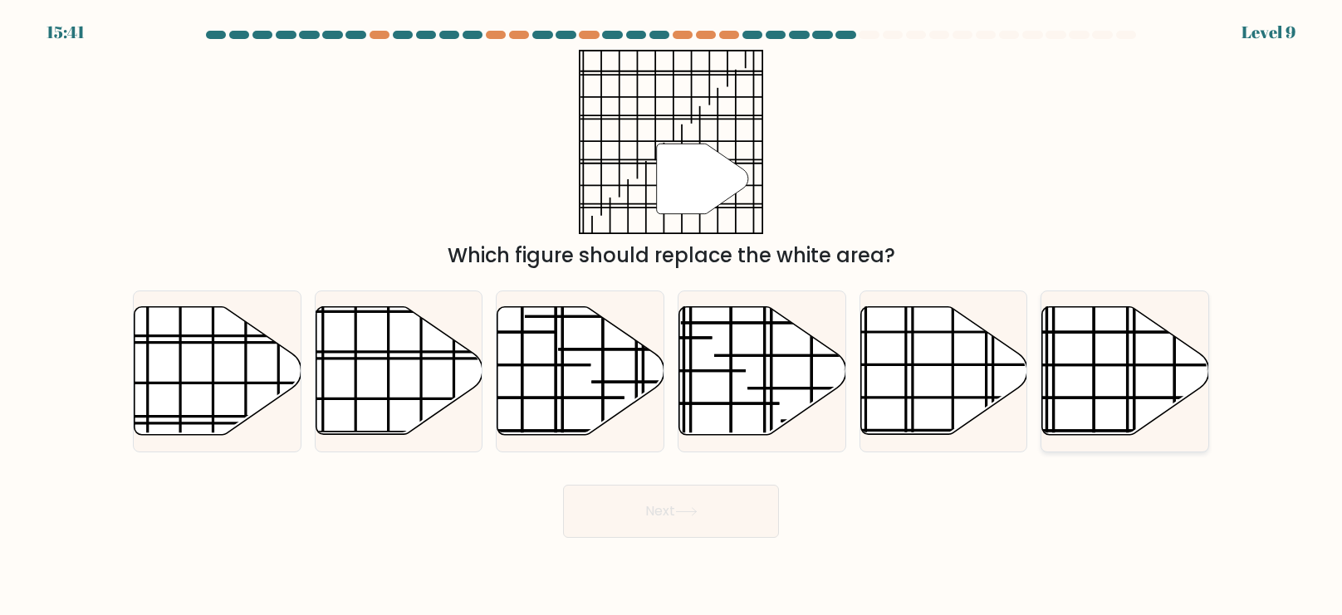
click at [1047, 366] on line at bounding box center [1047, 302] width 0 height 333
click at [672, 316] on input "f." at bounding box center [671, 312] width 1 height 8
radio input "true"
click at [736, 530] on button "Next" at bounding box center [671, 511] width 216 height 53
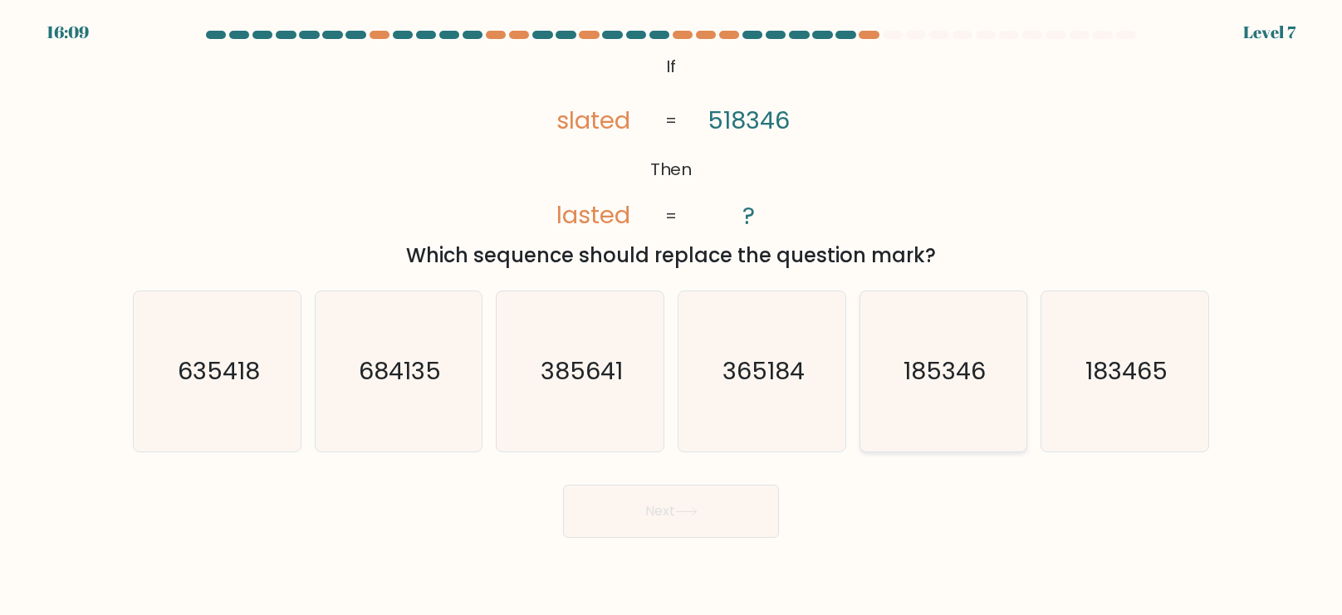
click at [931, 380] on text "185346" at bounding box center [944, 371] width 82 height 33
click at [672, 316] on input "e. 185346" at bounding box center [671, 312] width 1 height 8
radio input "true"
click at [744, 535] on button "Next" at bounding box center [671, 511] width 216 height 53
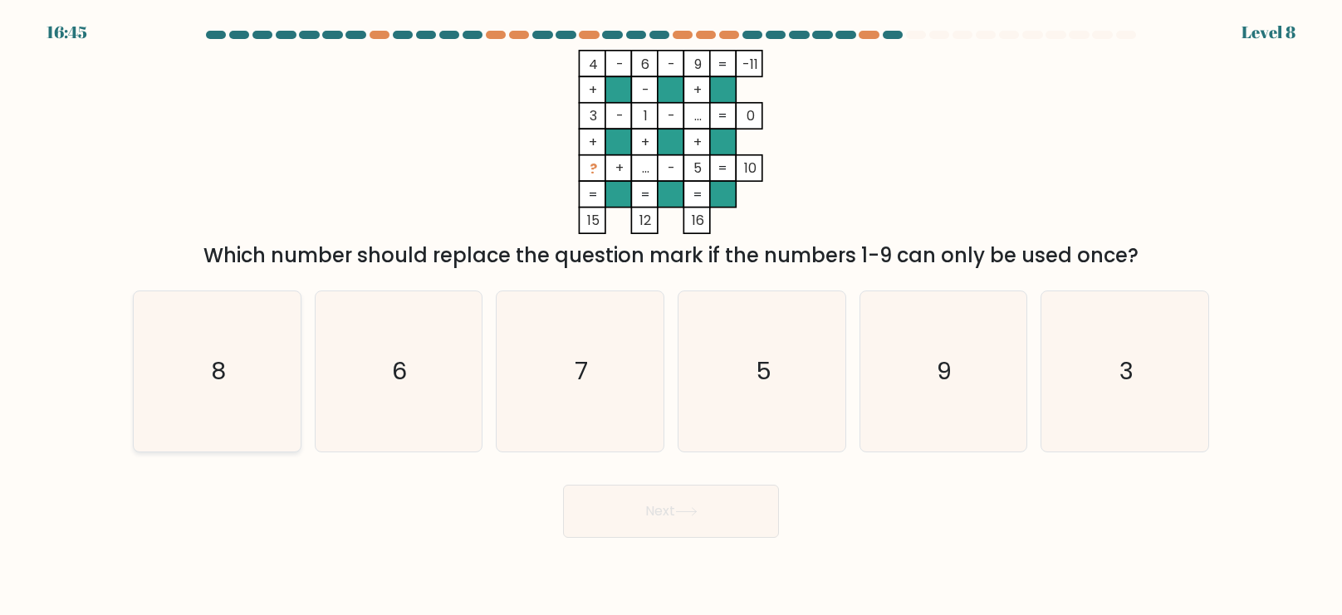
click at [275, 362] on icon "8" at bounding box center [217, 371] width 160 height 160
click at [671, 316] on input "a. 8" at bounding box center [671, 312] width 1 height 8
radio input "true"
click at [635, 536] on button "Next" at bounding box center [671, 511] width 216 height 53
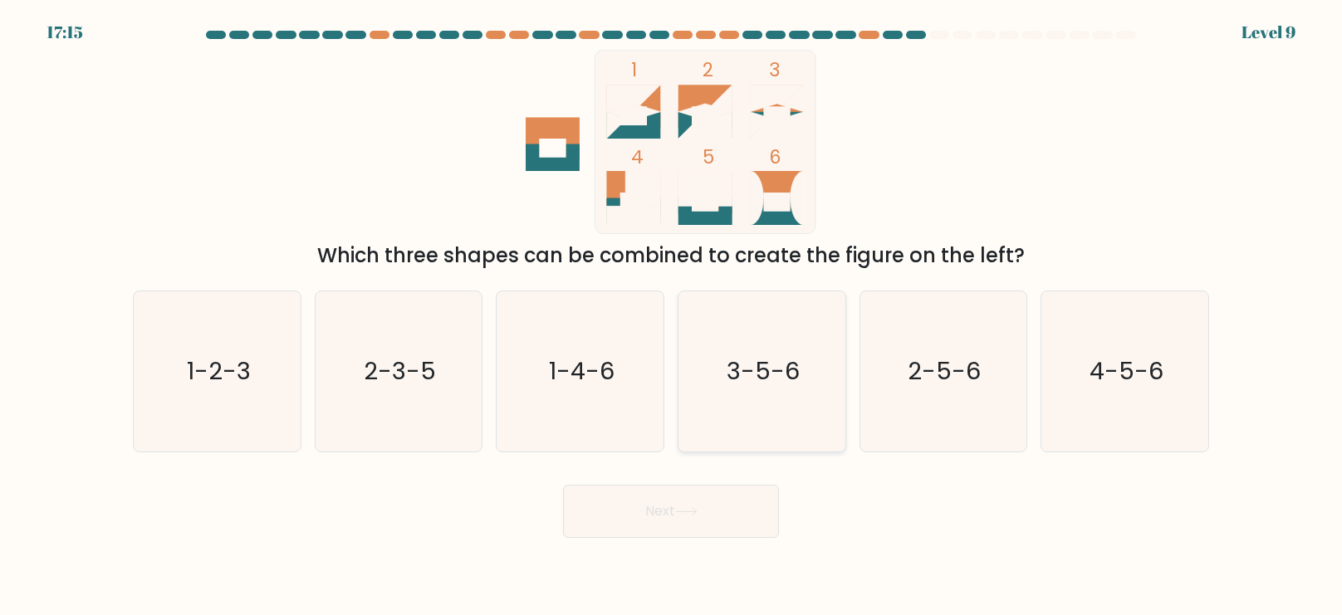
click at [784, 397] on icon "3-5-6" at bounding box center [762, 371] width 160 height 160
click at [672, 316] on input "d. 3-5-6" at bounding box center [671, 312] width 1 height 8
radio input "true"
click at [580, 385] on text "1-4-6" at bounding box center [582, 371] width 66 height 33
click at [671, 316] on input "c. 1-4-6" at bounding box center [671, 312] width 1 height 8
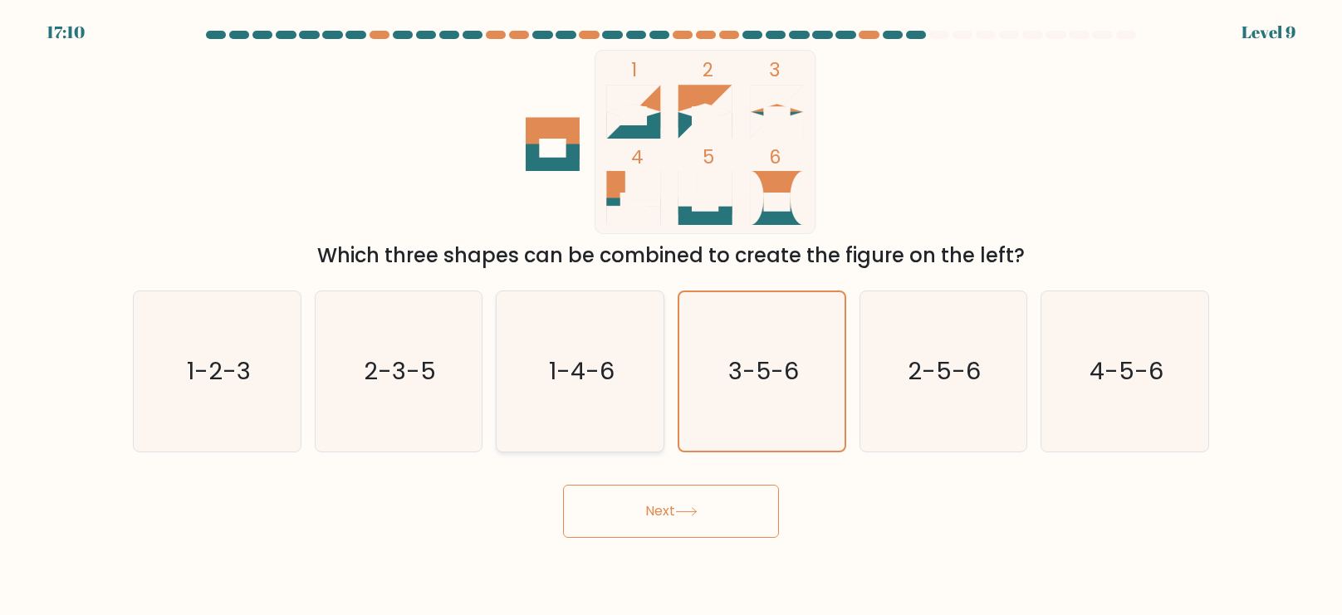
radio input "true"
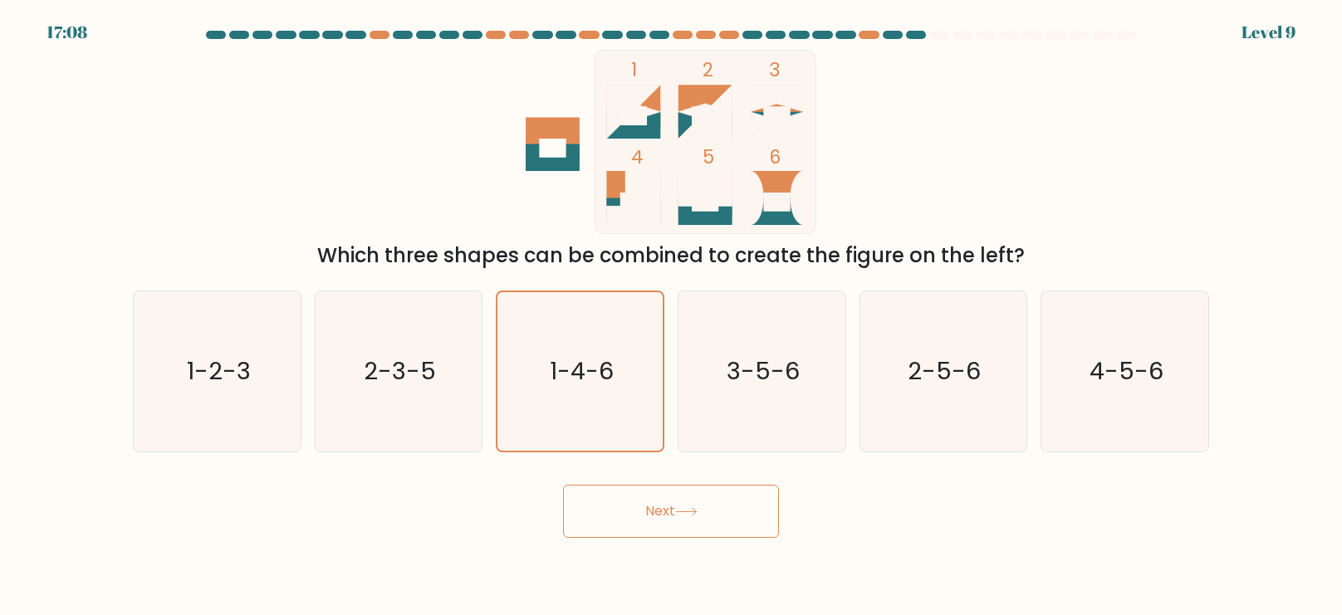
click at [685, 531] on button "Next" at bounding box center [671, 511] width 216 height 53
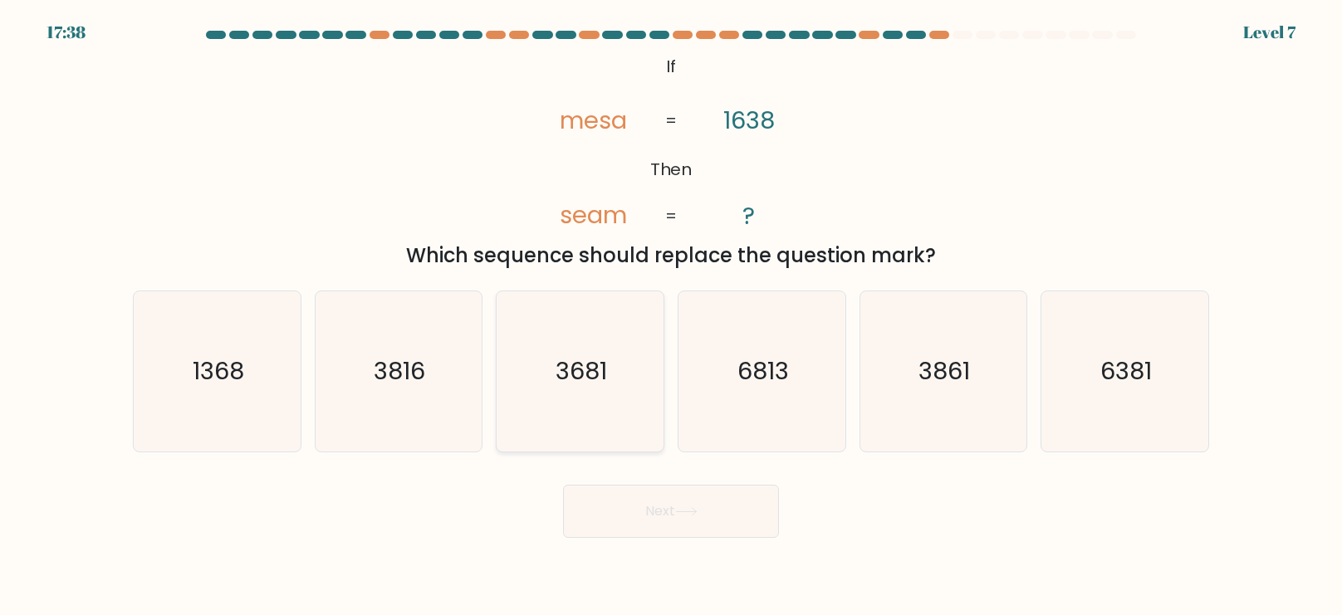
click at [593, 384] on text "3681" at bounding box center [581, 371] width 51 height 33
click at [671, 316] on input "c. 3681" at bounding box center [671, 312] width 1 height 8
radio input "true"
click at [749, 511] on button "Next" at bounding box center [671, 511] width 216 height 53
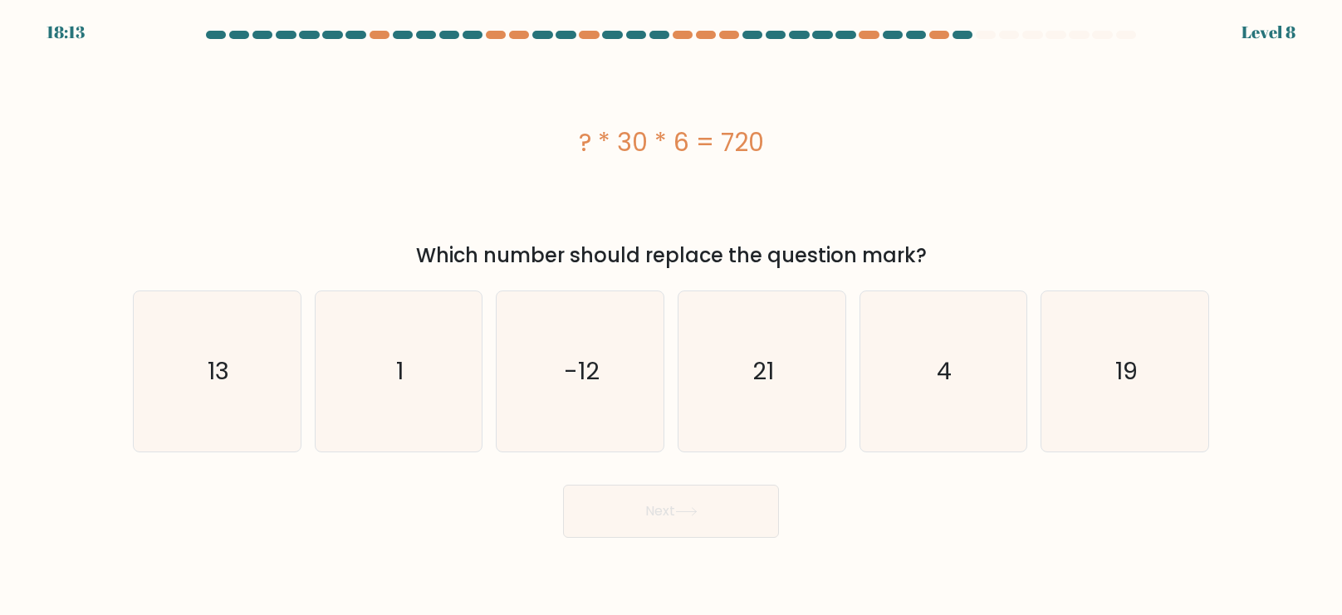
click at [942, 283] on div "a. 13 b. 1 c." at bounding box center [670, 364] width 1089 height 175
click at [921, 353] on icon "4" at bounding box center [943, 371] width 160 height 160
click at [672, 316] on input "e. 4" at bounding box center [671, 312] width 1 height 8
radio input "true"
click at [728, 539] on body "18:11 Level 8 1" at bounding box center [671, 307] width 1342 height 615
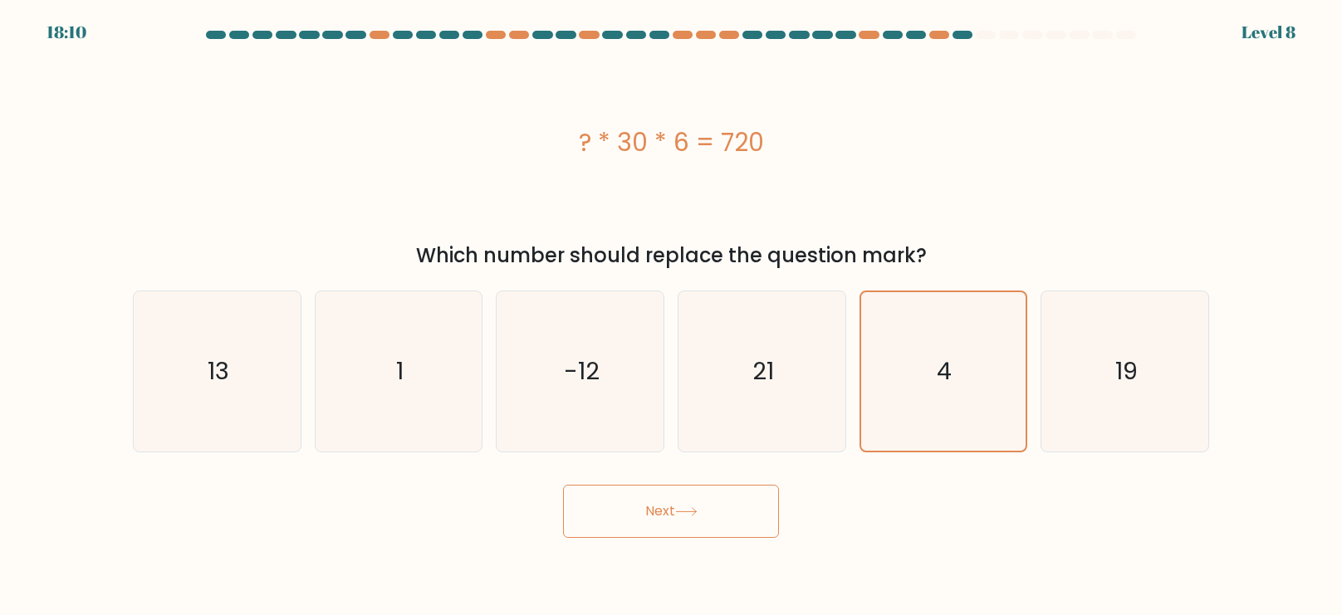
click at [741, 523] on button "Next" at bounding box center [671, 511] width 216 height 53
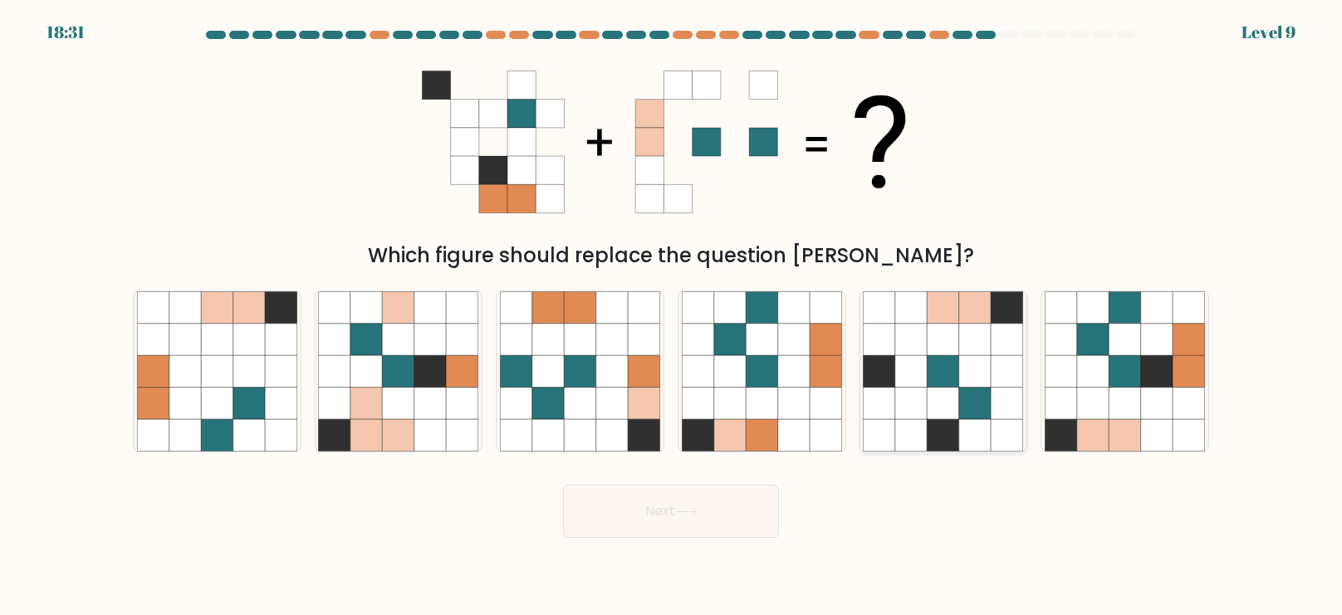
click at [945, 375] on icon at bounding box center [943, 372] width 32 height 32
click at [672, 316] on input "e." at bounding box center [671, 312] width 1 height 8
radio input "true"
click at [714, 515] on button "Next" at bounding box center [671, 511] width 216 height 53
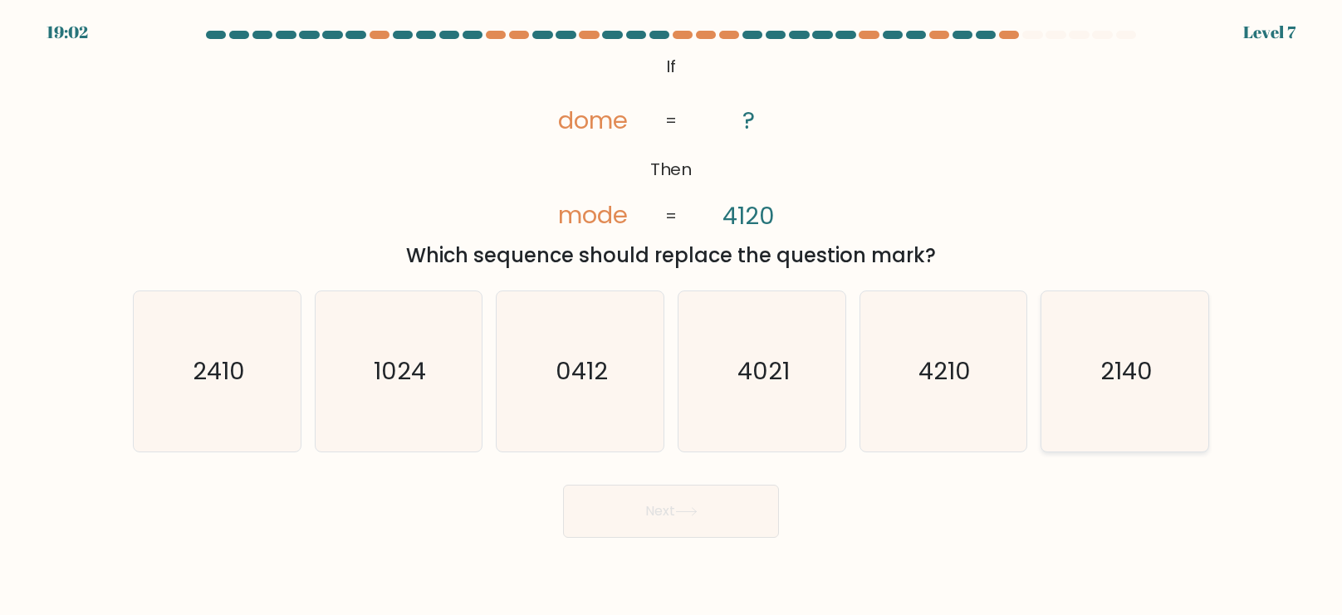
click at [1093, 410] on icon "2140" at bounding box center [1124, 371] width 160 height 160
click at [672, 316] on input "f. 2140" at bounding box center [671, 312] width 1 height 8
radio input "true"
click at [716, 535] on button "Next" at bounding box center [671, 511] width 216 height 53
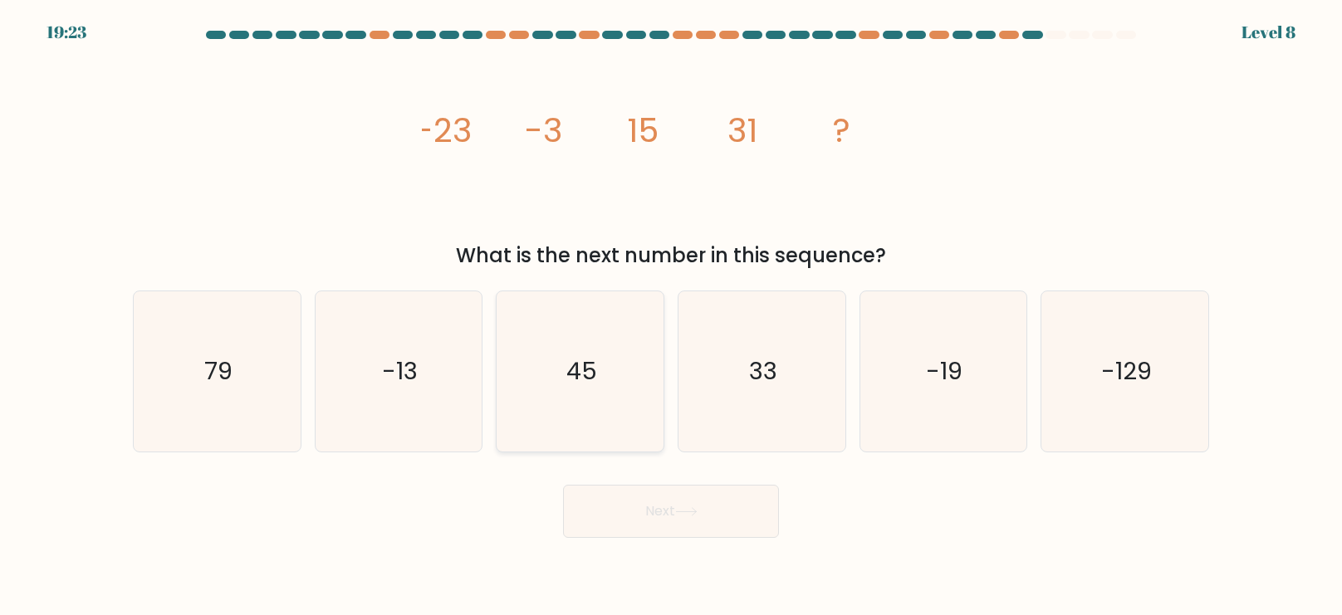
click at [557, 364] on icon "45" at bounding box center [580, 371] width 160 height 160
click at [671, 316] on input "c. 45" at bounding box center [671, 312] width 1 height 8
radio input "true"
click at [741, 537] on button "Next" at bounding box center [671, 511] width 216 height 53
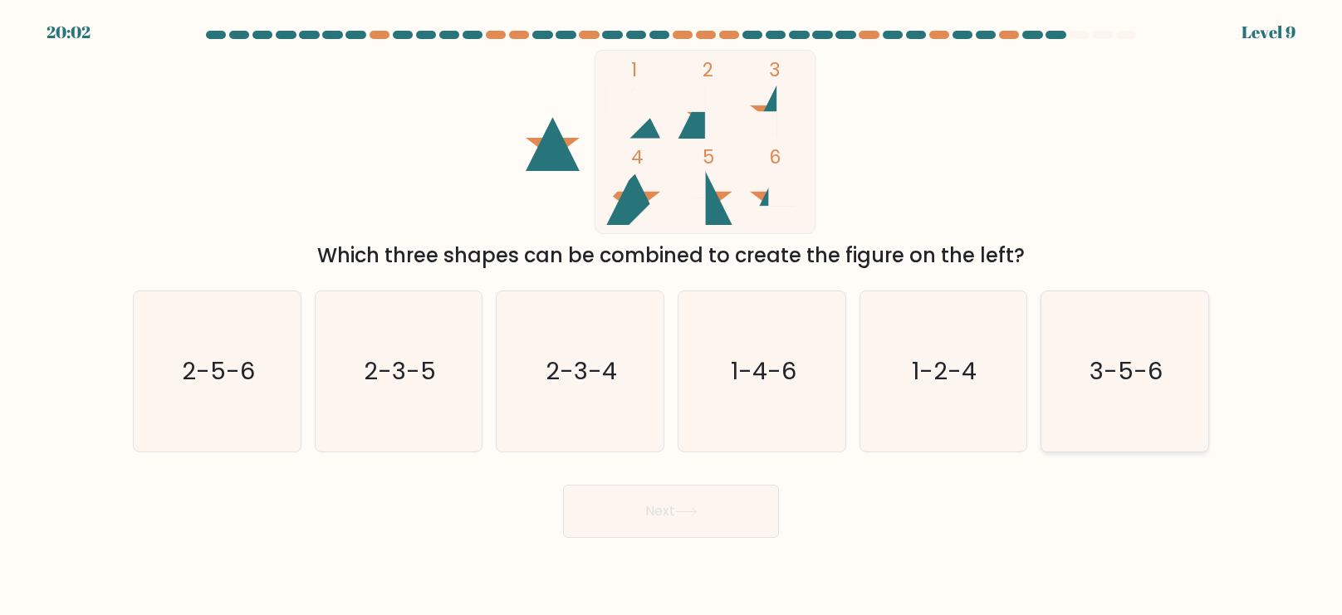
click at [1051, 399] on icon "3-5-6" at bounding box center [1124, 371] width 160 height 160
click at [672, 316] on input "f. 3-5-6" at bounding box center [671, 312] width 1 height 8
radio input "true"
click at [704, 537] on button "Next" at bounding box center [671, 511] width 216 height 53
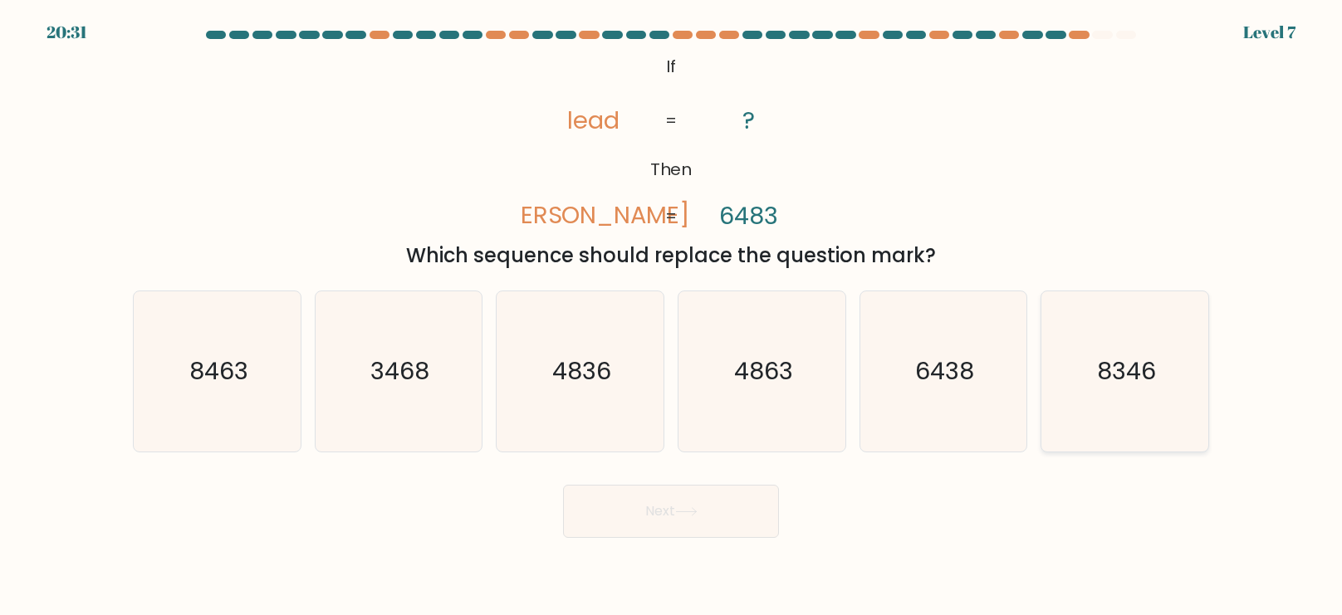
click at [1131, 364] on text "8346" at bounding box center [1126, 371] width 59 height 33
click at [672, 316] on input "f. 8346" at bounding box center [671, 312] width 1 height 8
radio input "true"
click at [673, 515] on button "Next" at bounding box center [671, 511] width 216 height 53
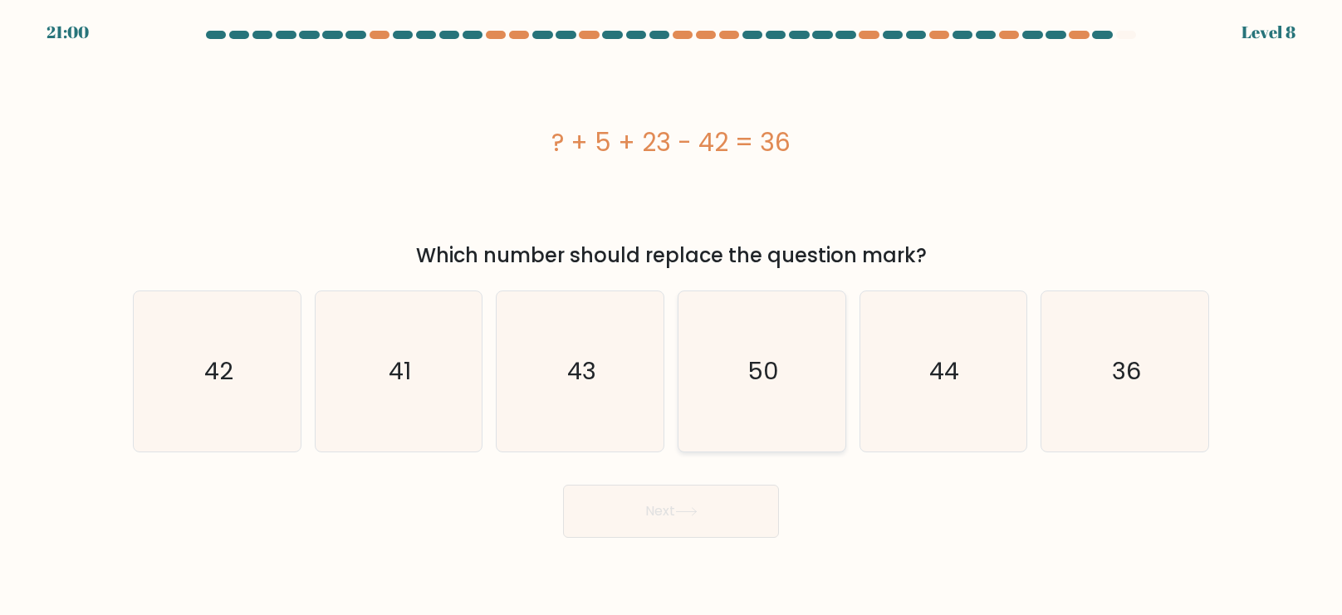
click at [717, 324] on icon "50" at bounding box center [762, 371] width 160 height 160
click at [672, 316] on input "d. 50" at bounding box center [671, 312] width 1 height 8
radio input "true"
click at [746, 505] on button "Next" at bounding box center [671, 511] width 216 height 53
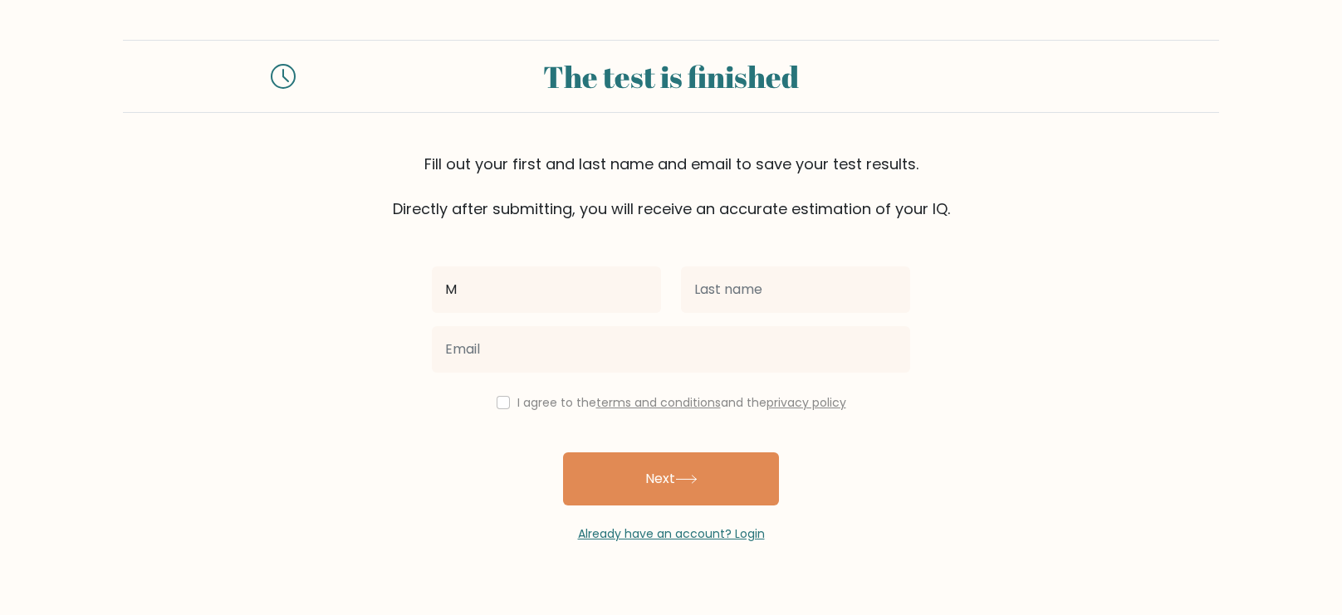
type input "M [PERSON_NAME]"
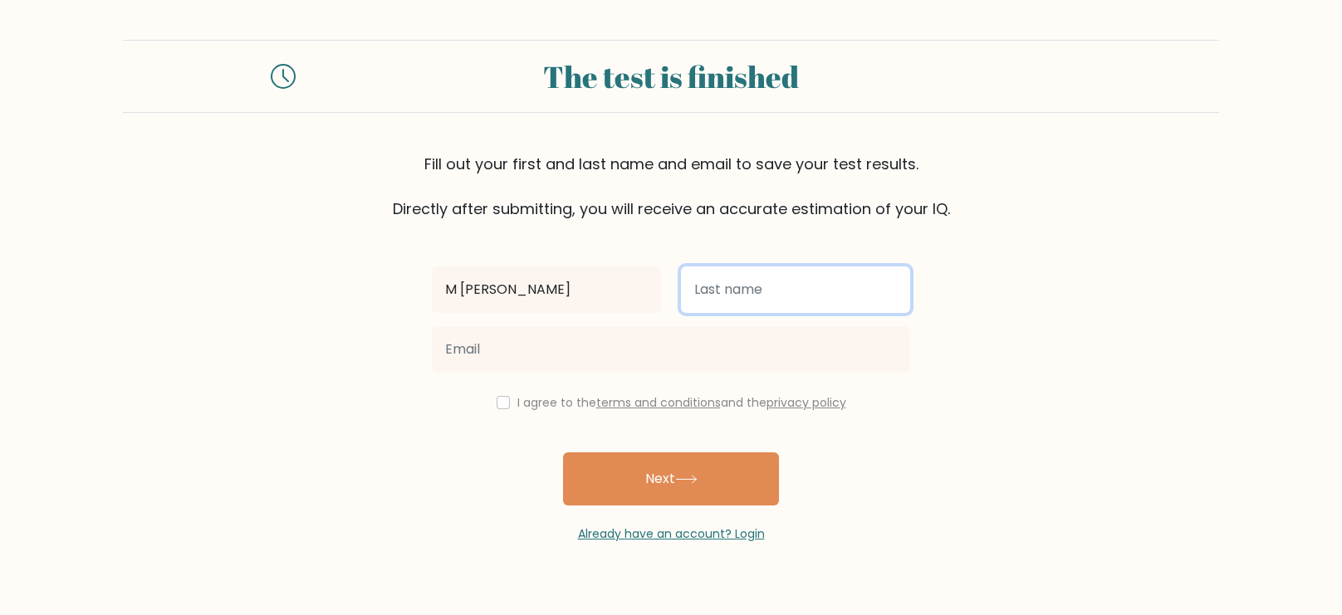
click at [886, 287] on input "text" at bounding box center [795, 289] width 229 height 46
type input "Shahid"
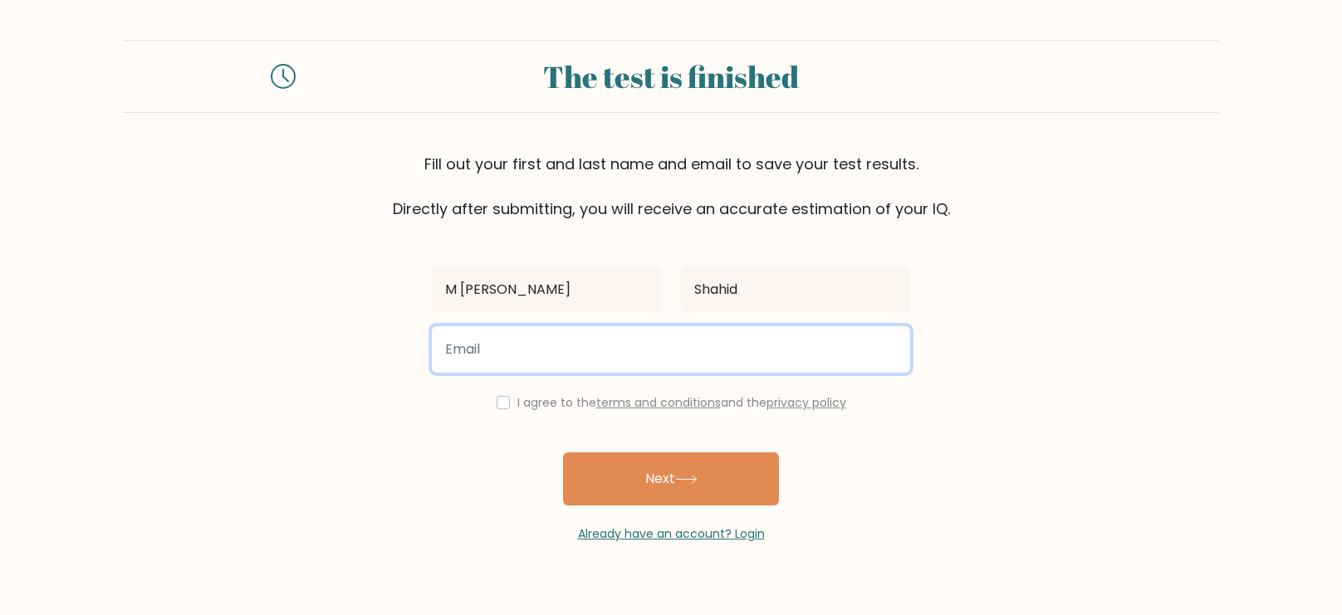
click at [683, 366] on input "email" at bounding box center [671, 349] width 478 height 46
type input "mabubakrshahid2@gmail.com"
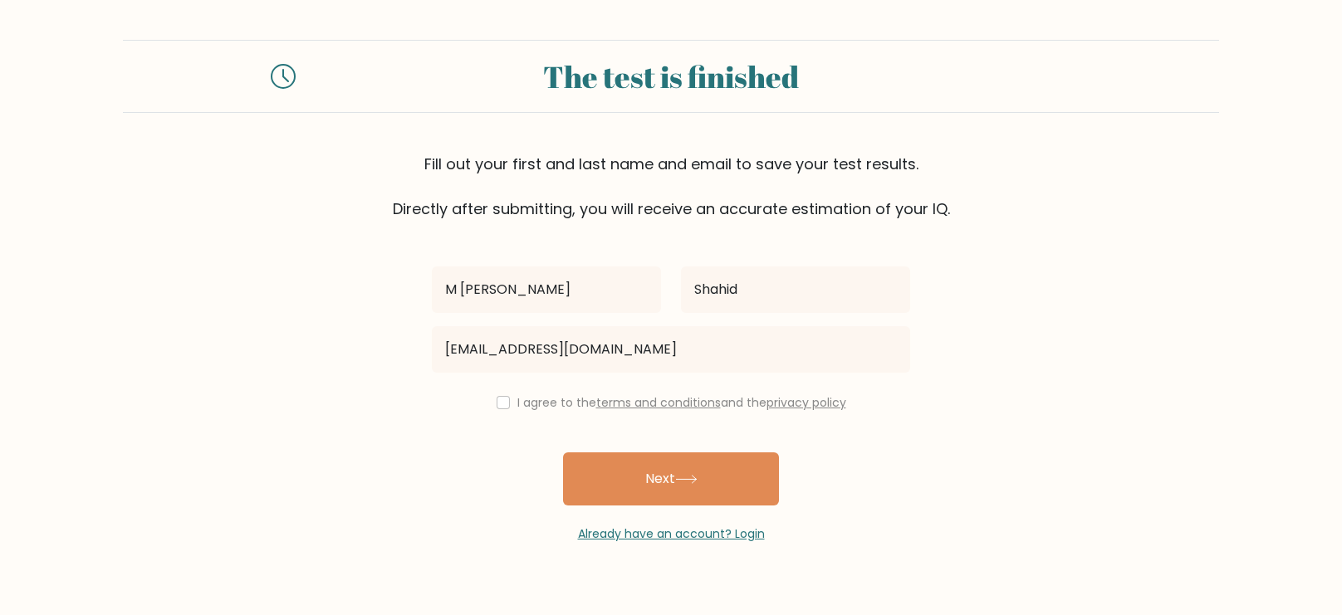
click at [511, 404] on div "I agree to the terms and conditions and the privacy policy" at bounding box center [671, 403] width 498 height 20
click at [509, 405] on div "I agree to the terms and conditions and the privacy policy" at bounding box center [671, 403] width 498 height 20
click at [503, 404] on input "checkbox" at bounding box center [502, 402] width 13 height 13
checkbox input "true"
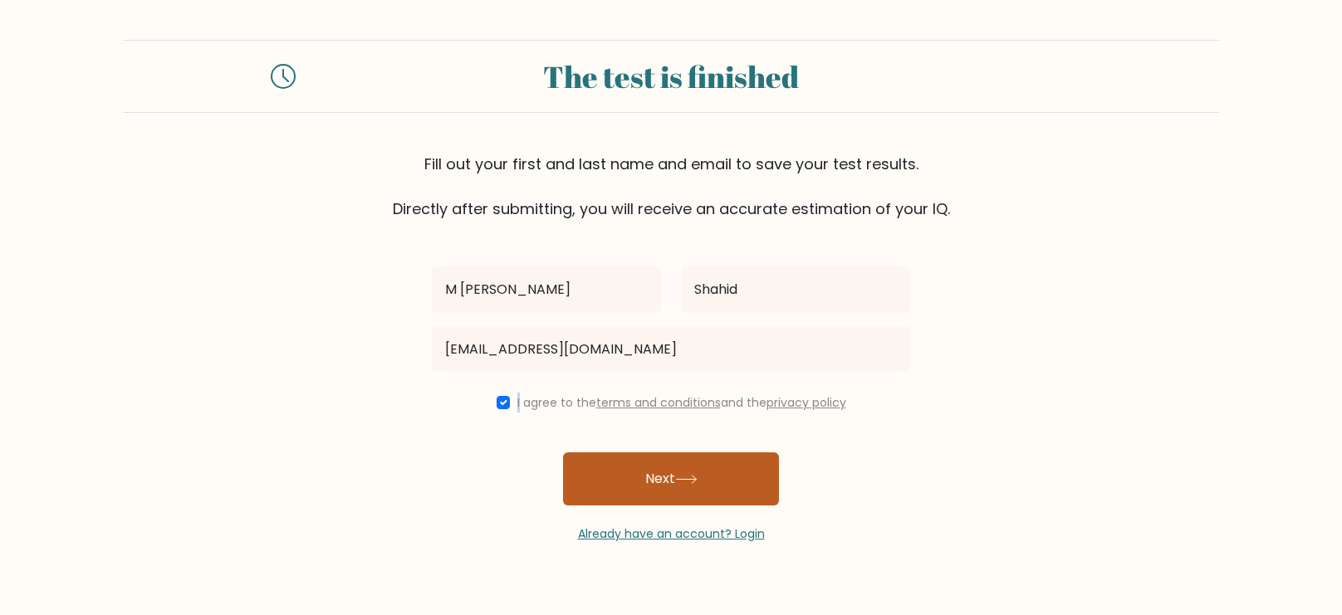
click at [667, 477] on button "Next" at bounding box center [671, 478] width 216 height 53
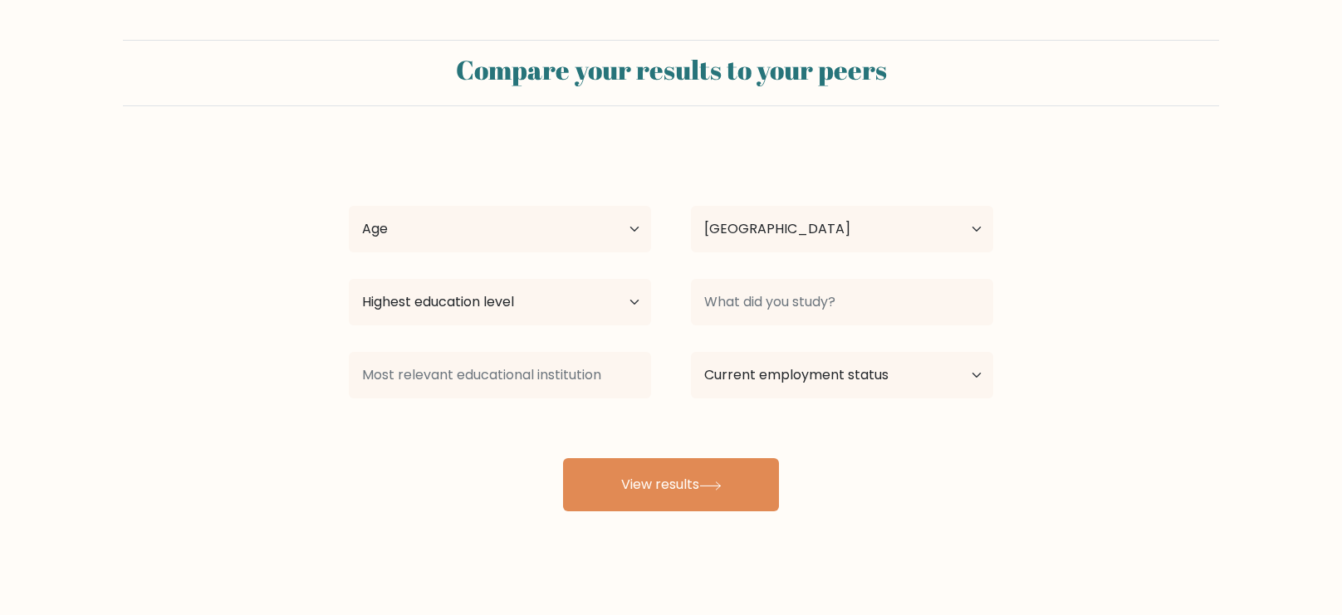
select select "PK"
click at [577, 222] on select "Age Under 18 years old 18-24 years old 25-34 years old 35-44 years old 45-54 ye…" at bounding box center [500, 229] width 302 height 46
select select "min_18"
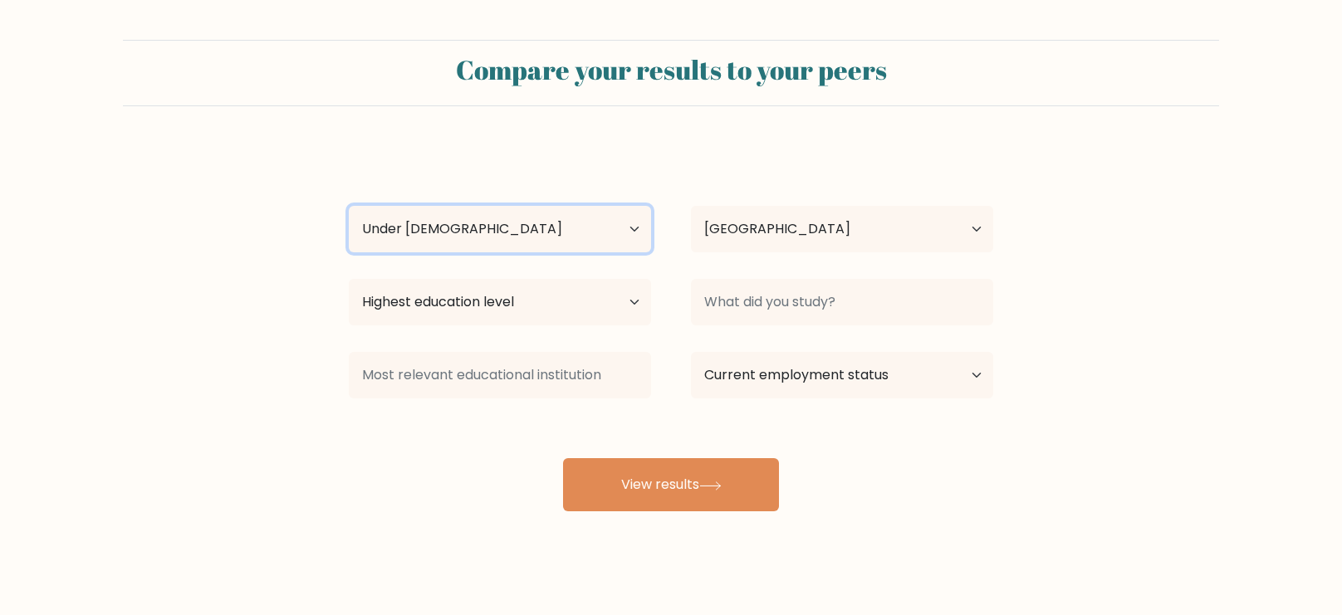
click at [349, 206] on select "Age Under 18 years old 18-24 years old 25-34 years old 35-44 years old 45-54 ye…" at bounding box center [500, 229] width 302 height 46
click at [554, 276] on div "Highest education level No schooling Primary Lower Secondary Upper Secondary Oc…" at bounding box center [500, 302] width 342 height 60
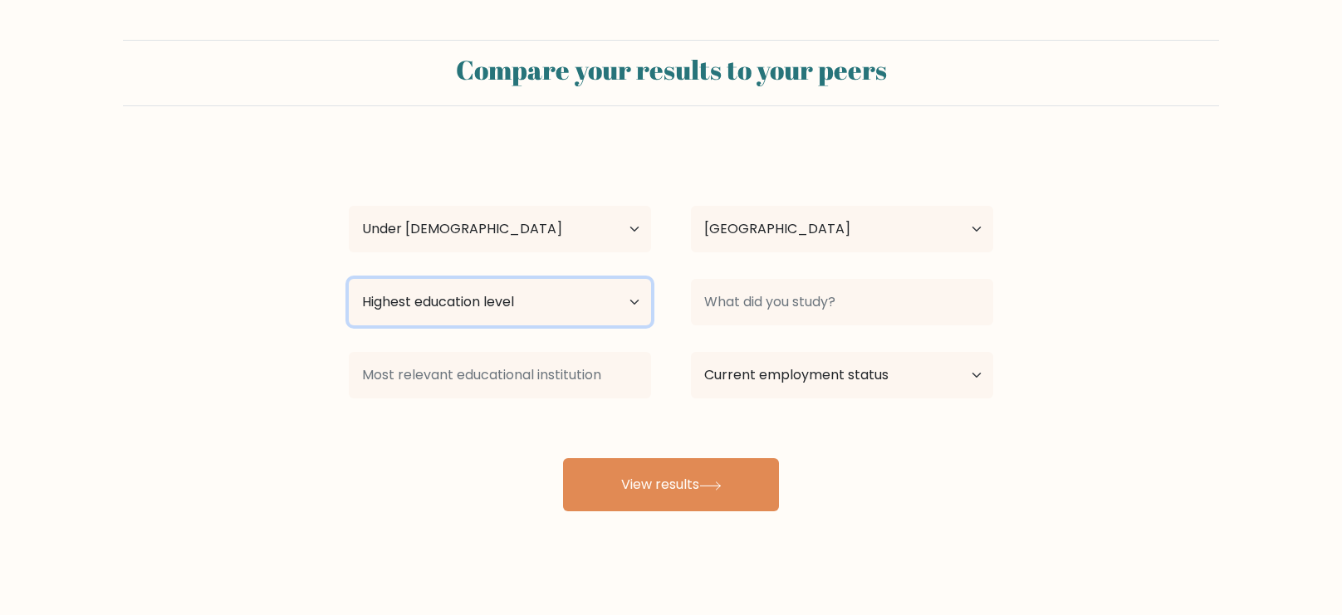
click at [558, 283] on select "Highest education level No schooling Primary Lower Secondary Upper Secondary Oc…" at bounding box center [500, 302] width 302 height 46
select select "lower_secondary"
click at [349, 279] on select "Highest education level No schooling Primary Lower Secondary Upper Secondary Oc…" at bounding box center [500, 302] width 302 height 46
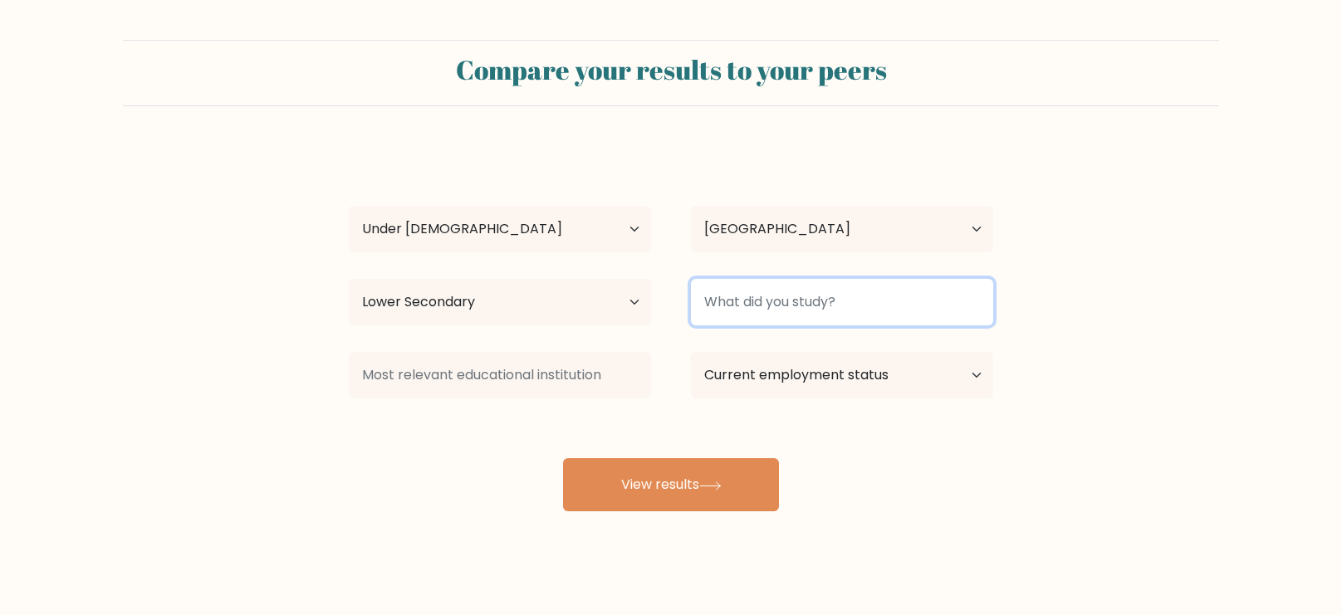
click at [696, 309] on input at bounding box center [842, 302] width 302 height 46
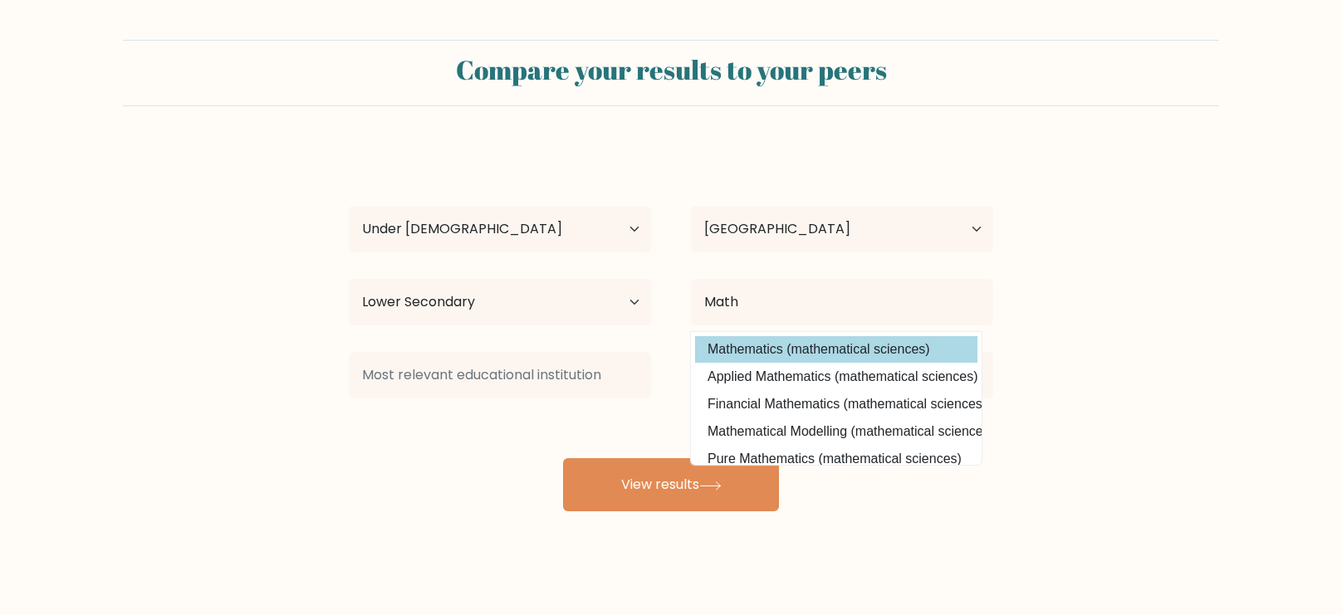
click at [782, 348] on option "Mathematics (mathematical sciences)" at bounding box center [836, 349] width 282 height 27
type input "Mathematics"
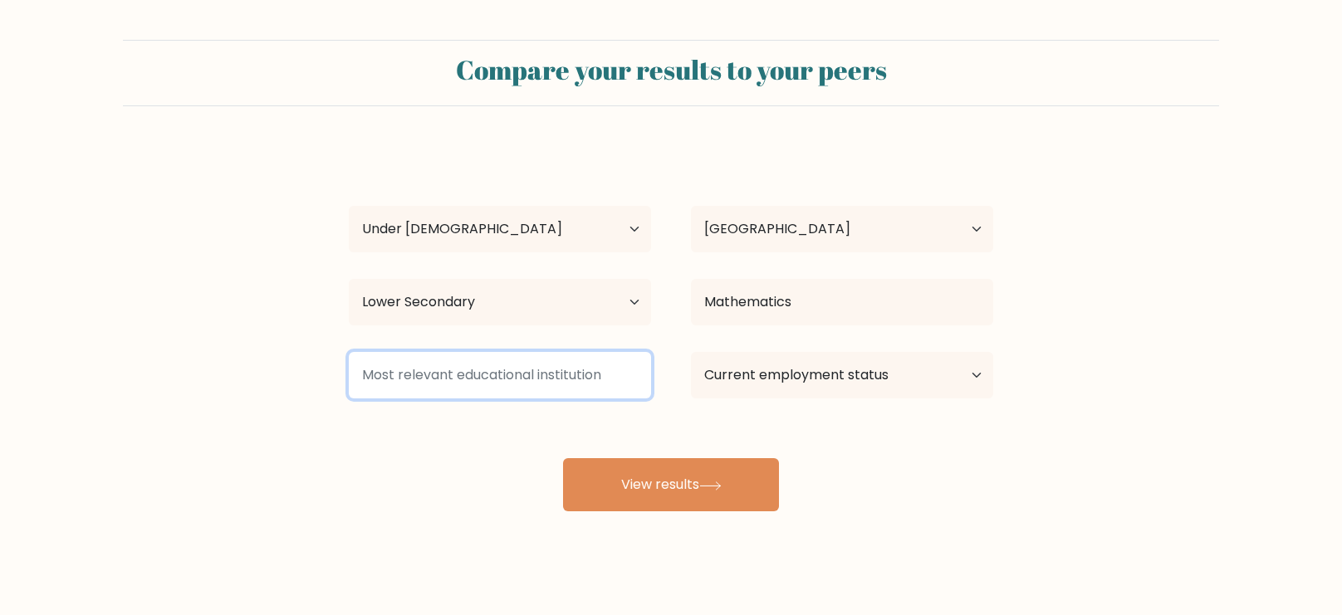
click at [576, 376] on input at bounding box center [500, 375] width 302 height 46
type input "STEM"
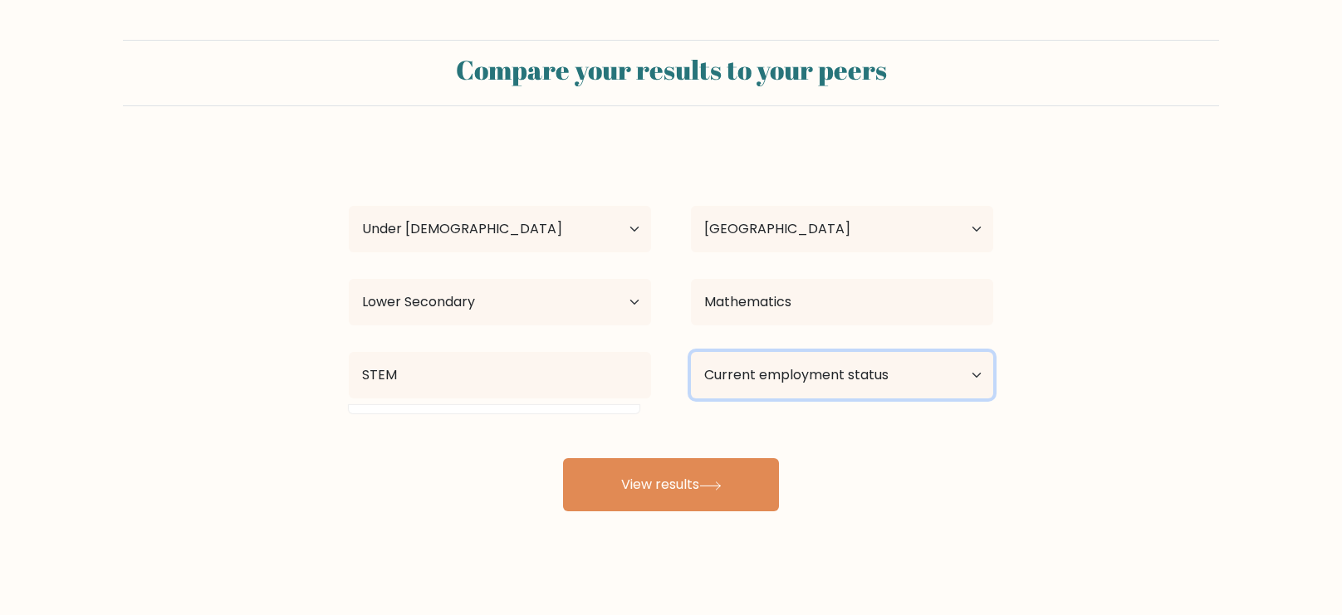
click at [786, 364] on select "Current employment status Employed Student Retired Other / prefer not to answer" at bounding box center [842, 375] width 302 height 46
select select "student"
click at [691, 352] on select "Current employment status Employed Student Retired Other / prefer not to answer" at bounding box center [842, 375] width 302 height 46
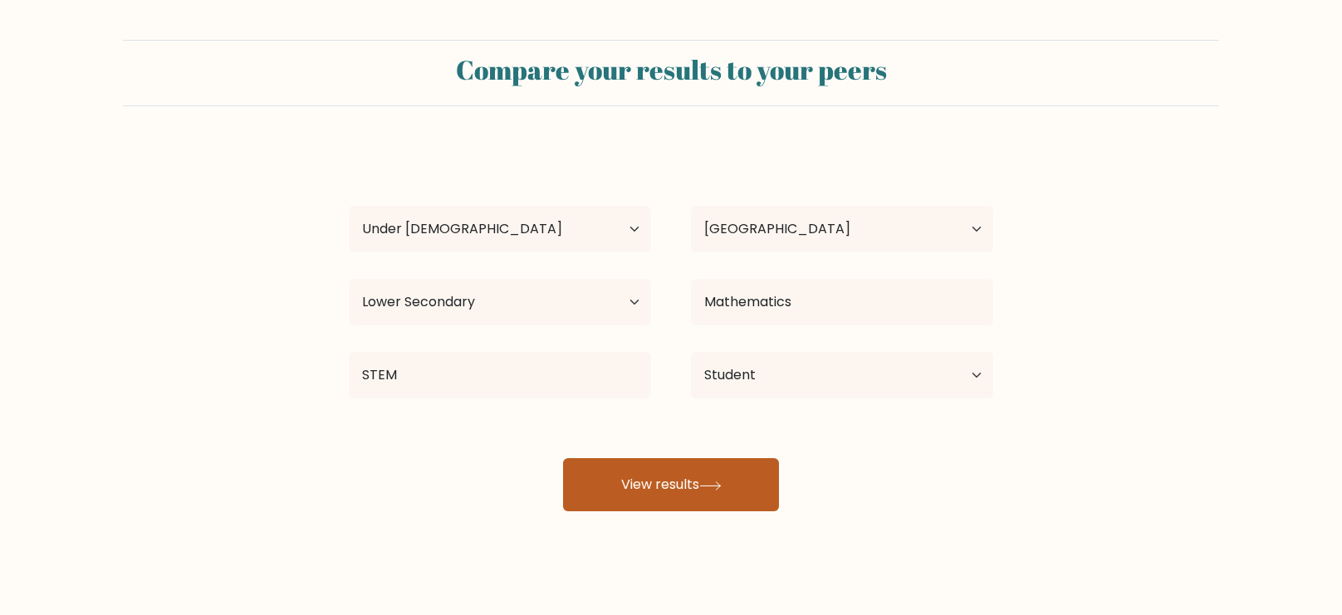
click at [710, 496] on button "View results" at bounding box center [671, 484] width 216 height 53
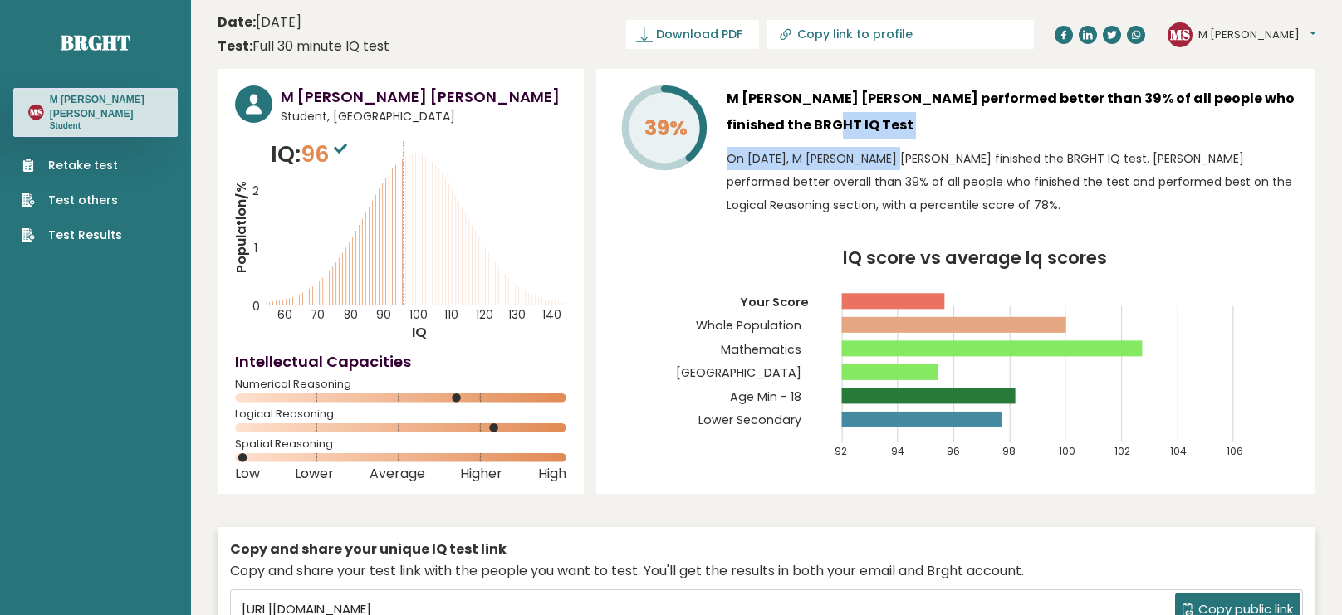
drag, startPoint x: 734, startPoint y: 115, endPoint x: 881, endPoint y: 164, distance: 154.9
click at [881, 164] on div "M Abu Bakr Shahid performed better than 39% of all people who finished the BRGH…" at bounding box center [1011, 155] width 571 height 139
drag, startPoint x: 1068, startPoint y: 277, endPoint x: 1112, endPoint y: 283, distance: 43.6
click at [1112, 283] on icon "IQ score vs average Iq scores 92 94 96 98 100 102 104 106 Your Score Whole Popu…" at bounding box center [956, 362] width 684 height 225
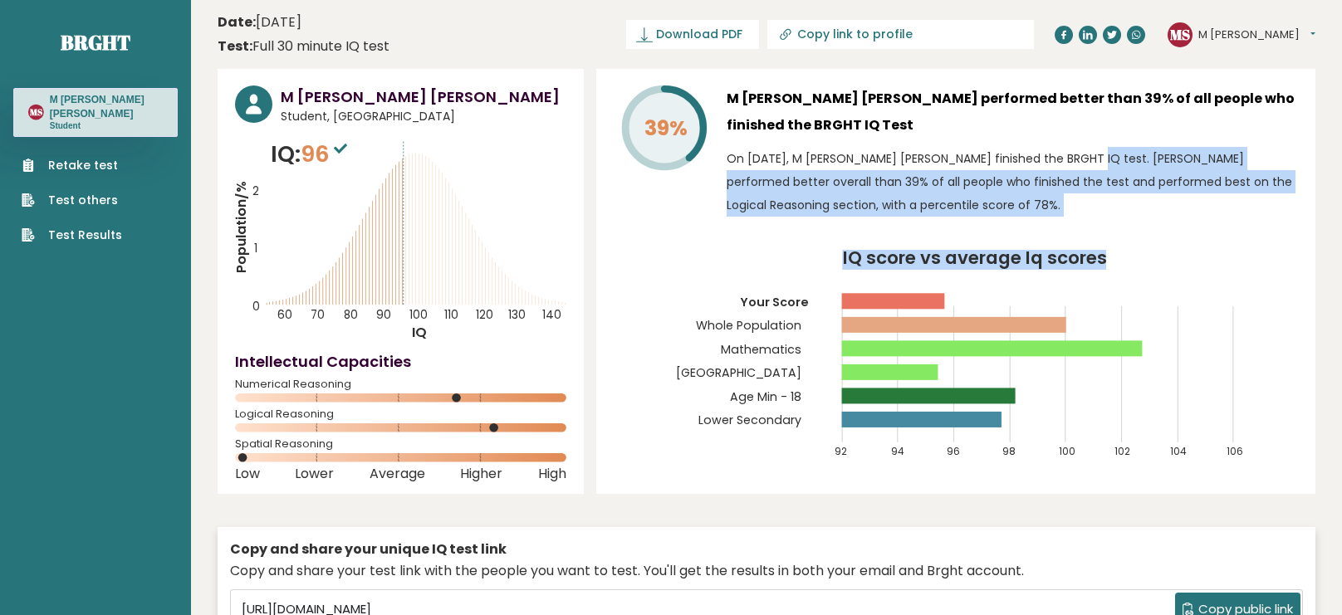
drag, startPoint x: 1028, startPoint y: 152, endPoint x: 1147, endPoint y: 244, distance: 150.9
click at [1147, 244] on div "39% M Abu Bakr Shahid performed better than 39% of all people who finished the …" at bounding box center [955, 281] width 719 height 425
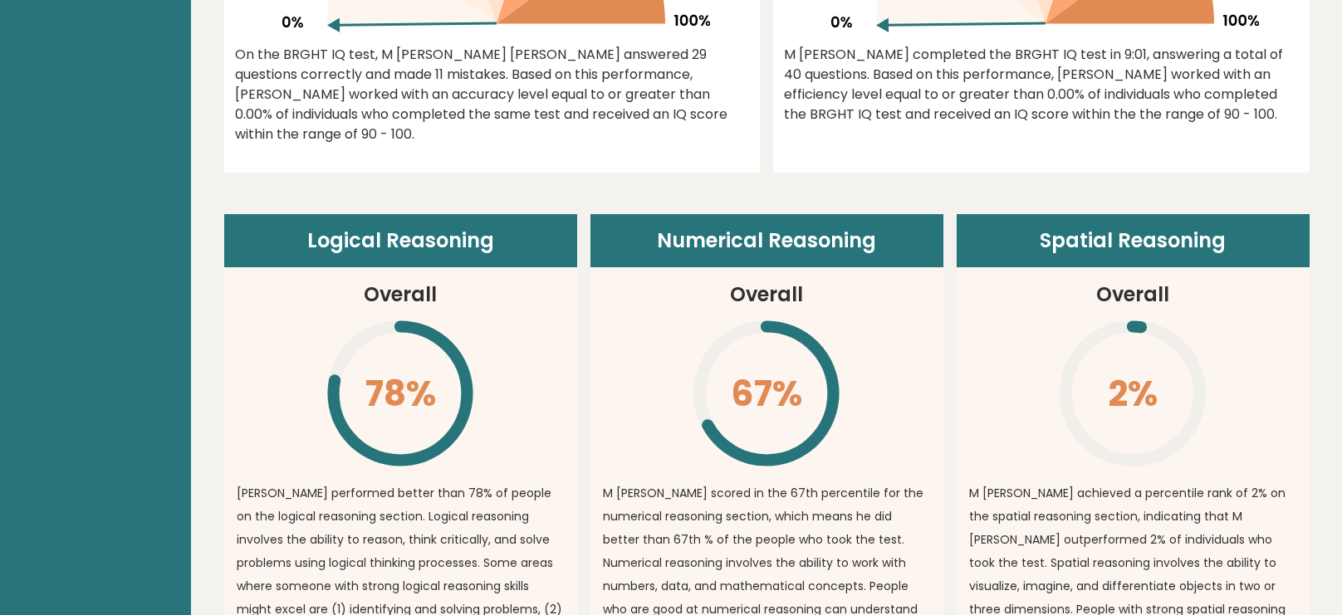
scroll to position [1055, 0]
